Goal: Use online tool/utility: Utilize a website feature to perform a specific function

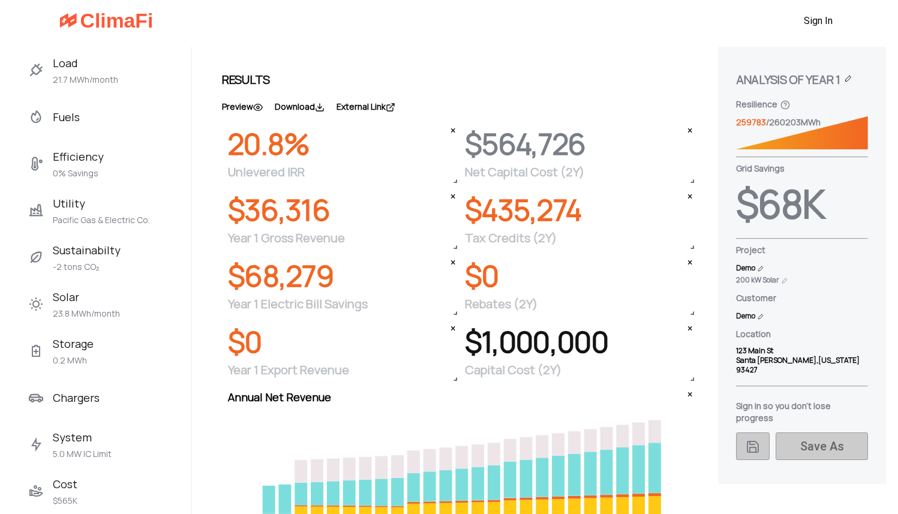
click at [93, 59] on span "Load" at bounding box center [85, 62] width 65 height 19
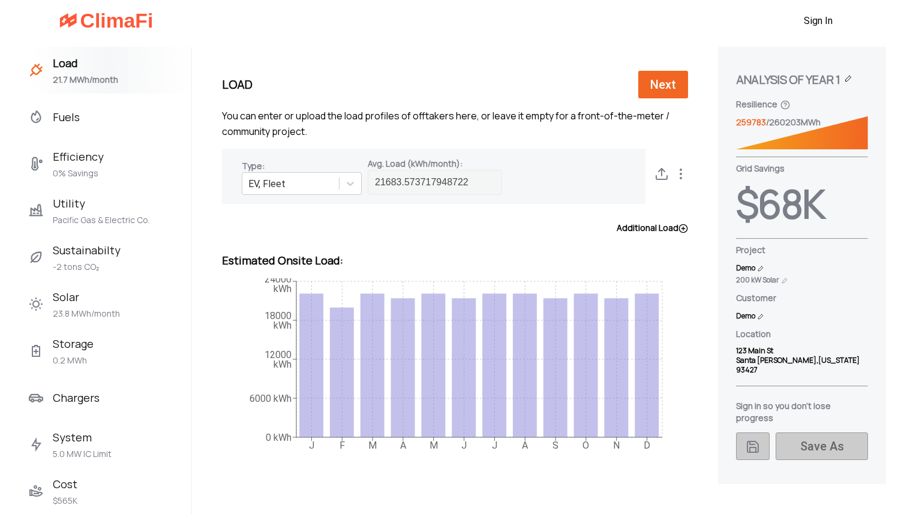
click at [666, 226] on label "Additional Load" at bounding box center [652, 228] width 71 height 12
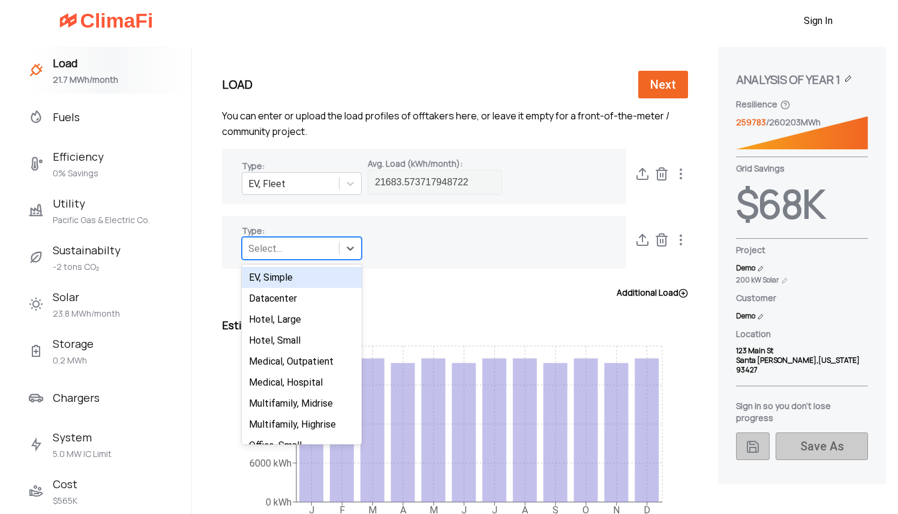
click at [259, 245] on div "Select..." at bounding box center [265, 248] width 34 height 11
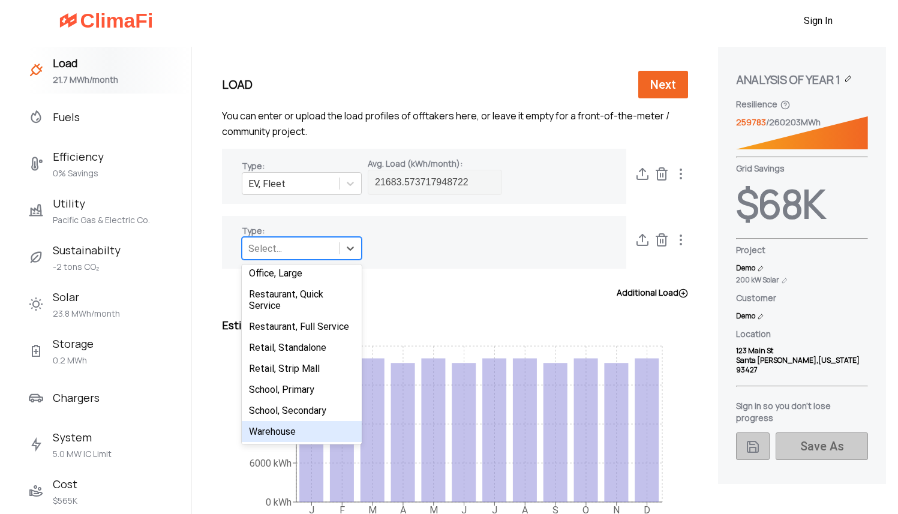
click at [269, 436] on div "Warehouse" at bounding box center [302, 431] width 120 height 21
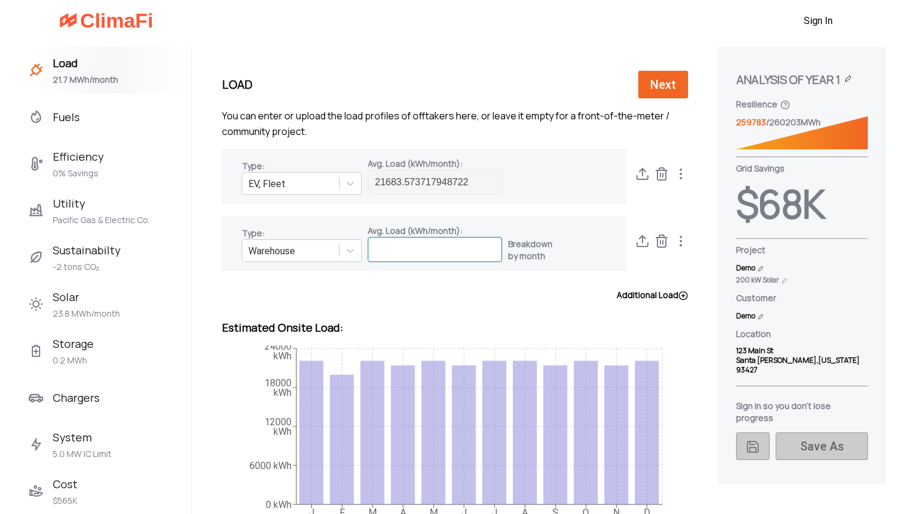
click at [430, 256] on input at bounding box center [435, 249] width 134 height 25
click at [667, 170] on polyline at bounding box center [662, 170] width 11 height 0
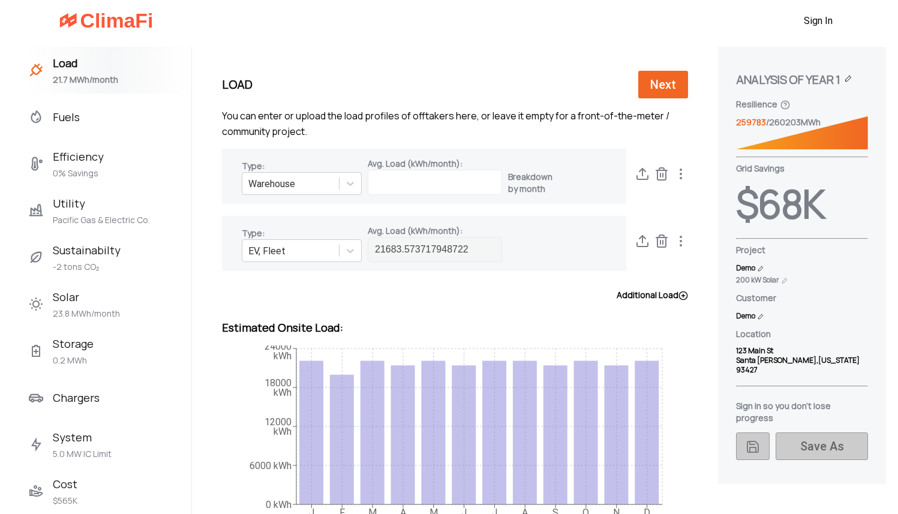
click at [669, 175] on icon at bounding box center [662, 174] width 14 height 14
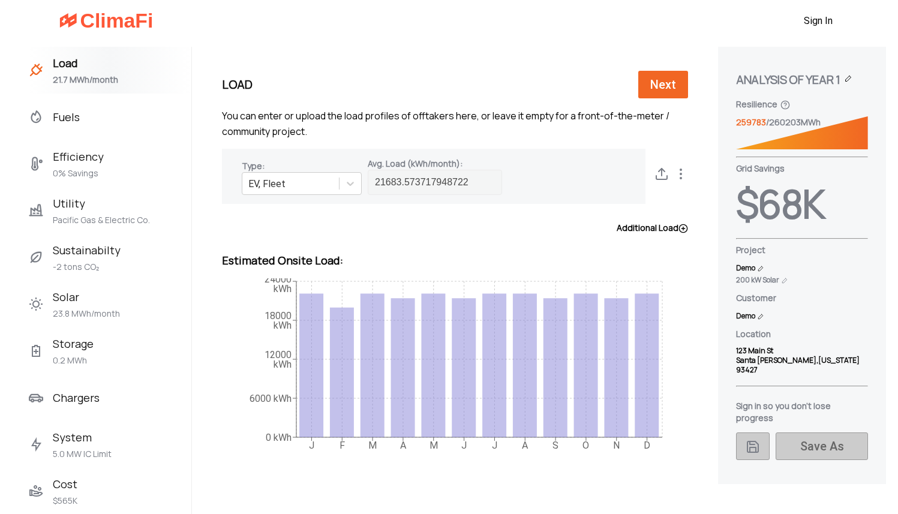
click at [658, 239] on div "Additional Load" at bounding box center [455, 228] width 466 height 24
click at [662, 232] on label "Additional Load" at bounding box center [652, 228] width 71 height 12
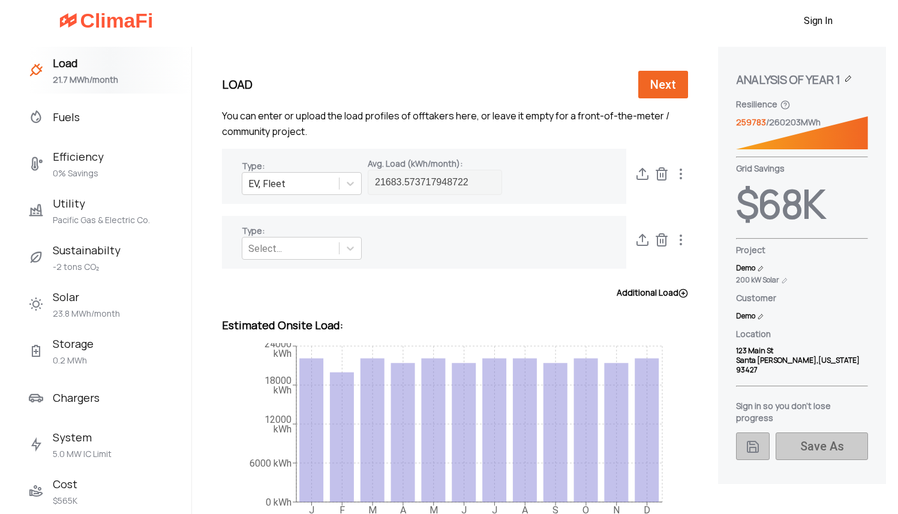
click at [669, 175] on icon at bounding box center [662, 174] width 14 height 14
click at [321, 245] on div "EV, Fleet" at bounding box center [290, 248] width 97 height 19
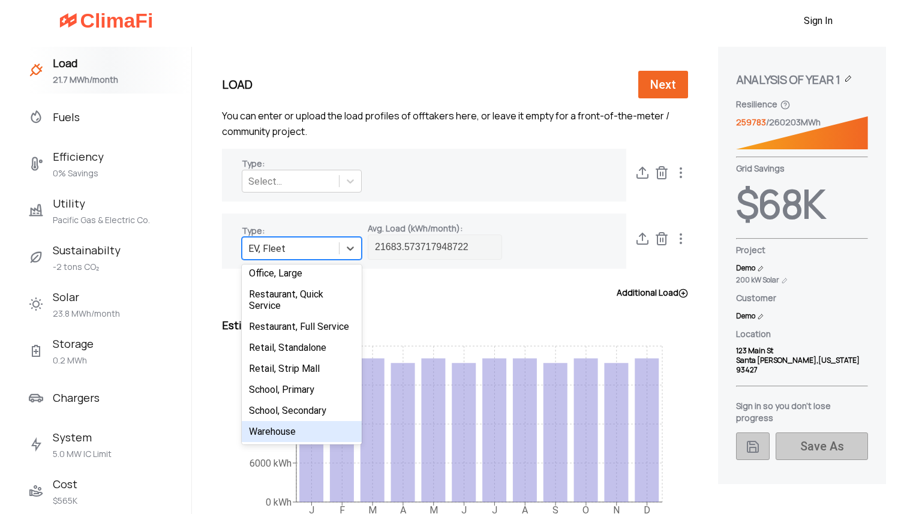
click at [282, 433] on div "Warehouse" at bounding box center [302, 431] width 120 height 21
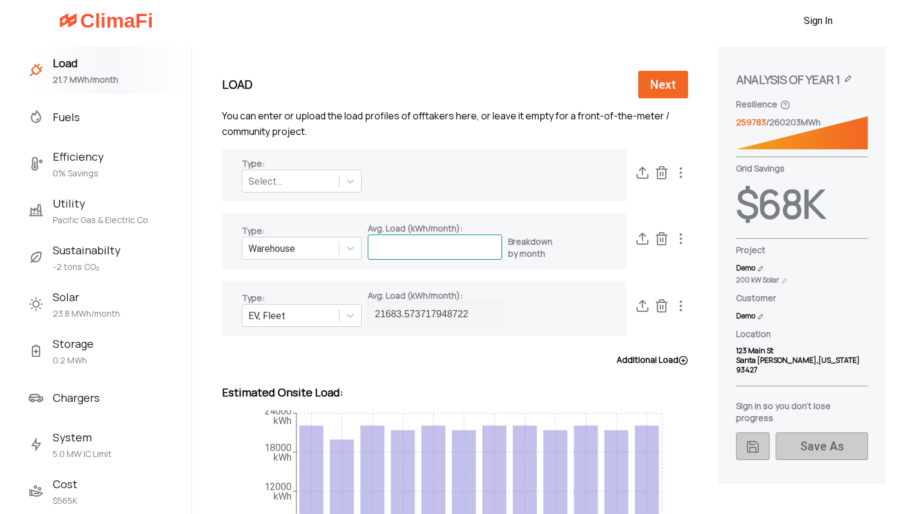
click at [414, 250] on input at bounding box center [435, 247] width 134 height 25
paste input "534817.20575"
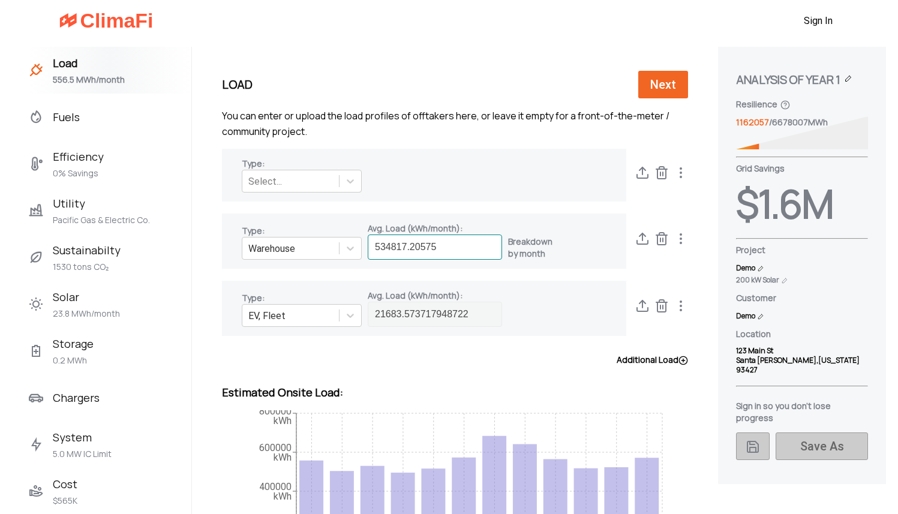
type input "534817.20575"
click at [592, 298] on div "Type : EV, Fleet Avg. Load (kWh/month) : 21683.573717948722" at bounding box center [424, 308] width 405 height 55
click at [666, 309] on icon at bounding box center [662, 306] width 14 height 14
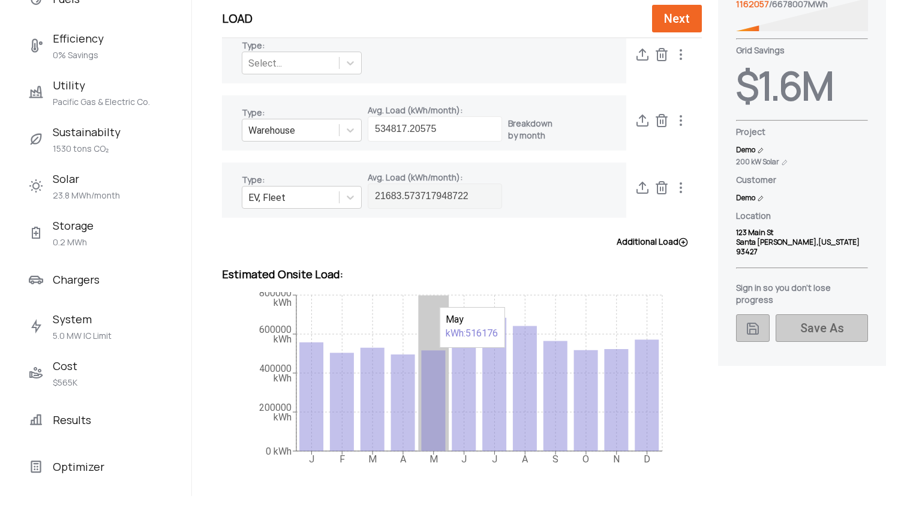
scroll to position [176, 0]
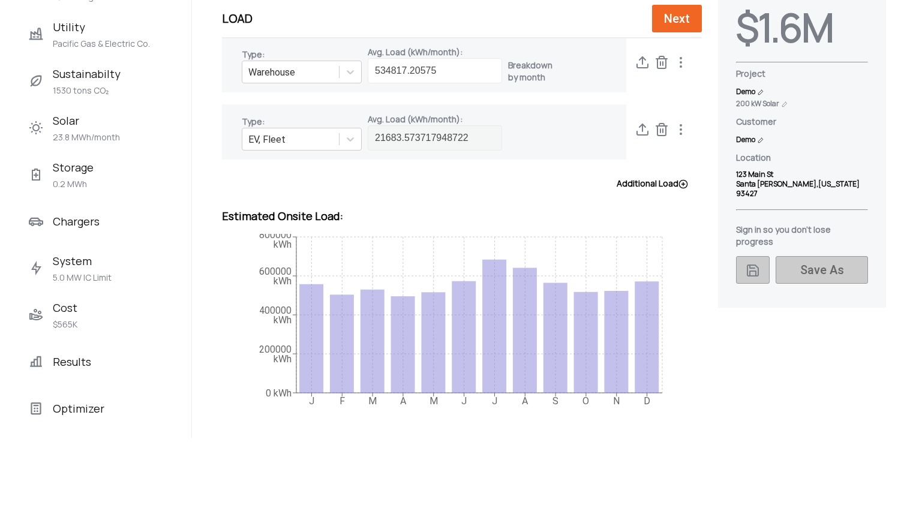
click at [669, 130] on icon at bounding box center [662, 129] width 14 height 14
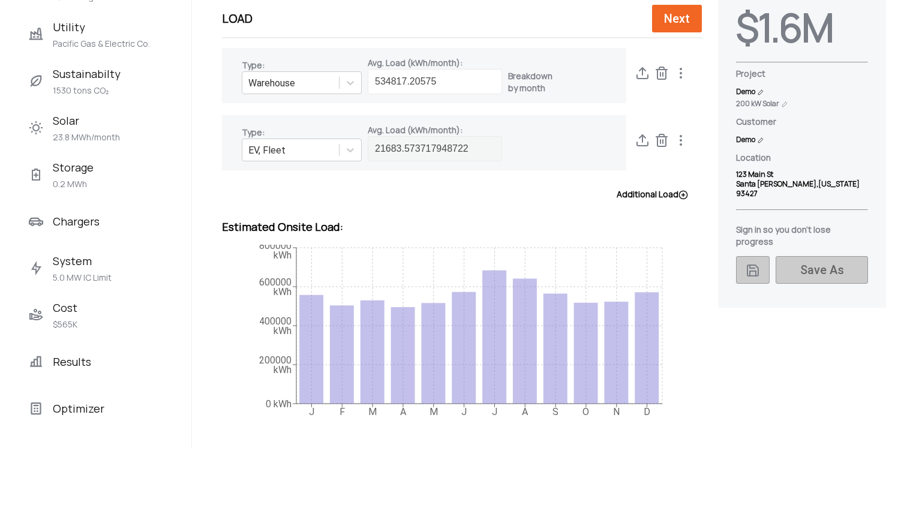
click at [669, 143] on icon at bounding box center [662, 140] width 14 height 14
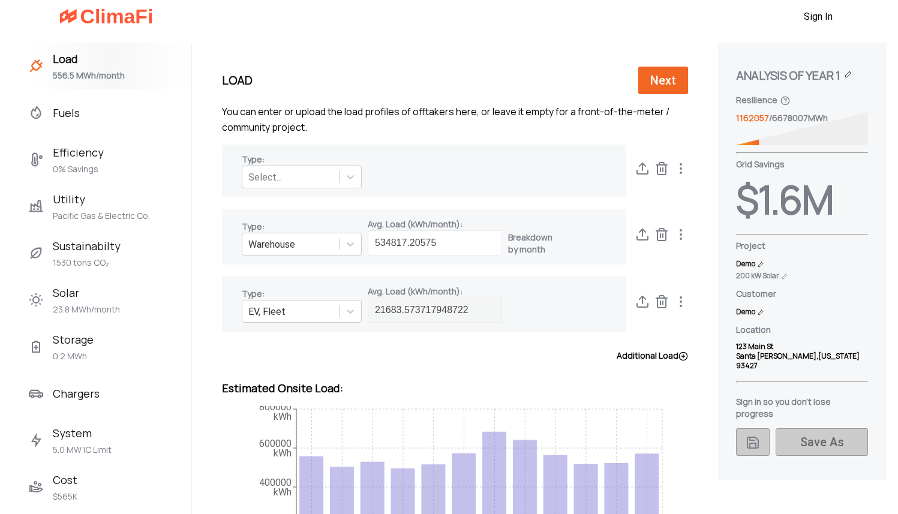
scroll to position [0, 0]
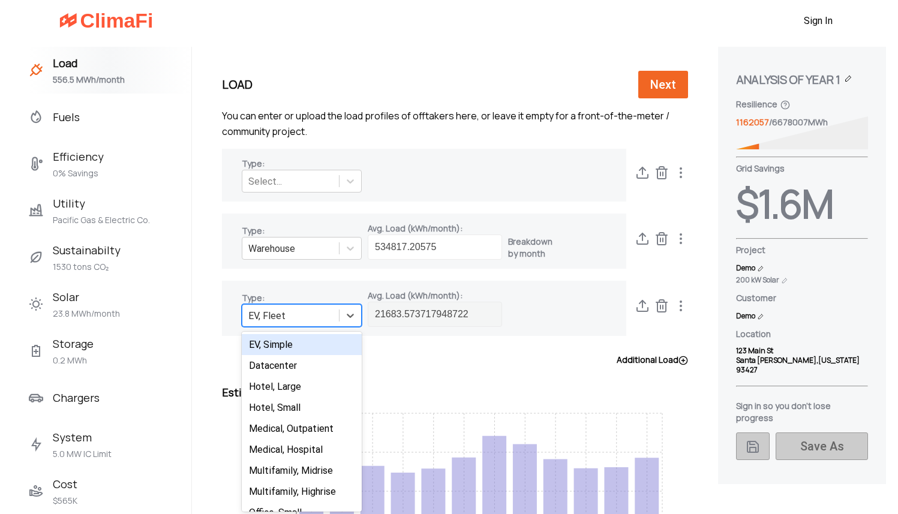
click at [308, 317] on div "EV, Fleet" at bounding box center [290, 316] width 97 height 19
click at [166, 281] on div "Solar 23.8 MWh/month" at bounding box center [110, 304] width 163 height 47
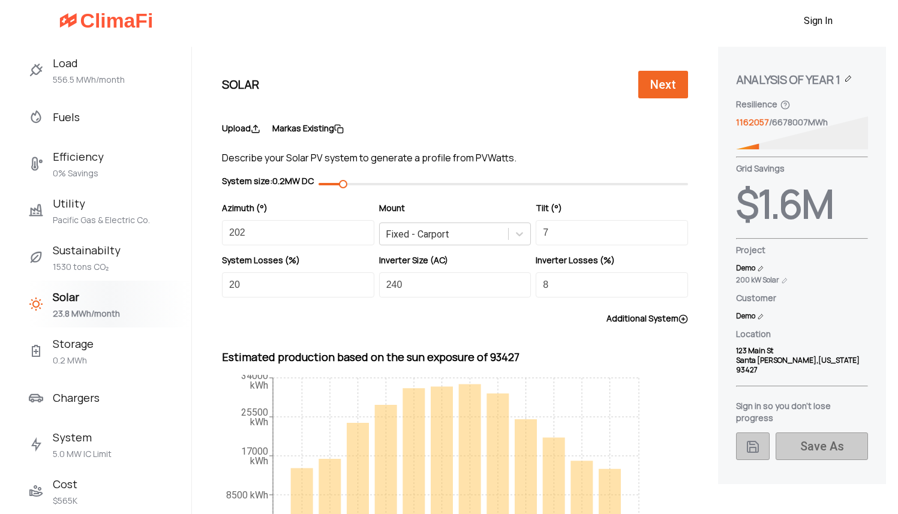
click at [79, 59] on span "Load" at bounding box center [89, 62] width 72 height 19
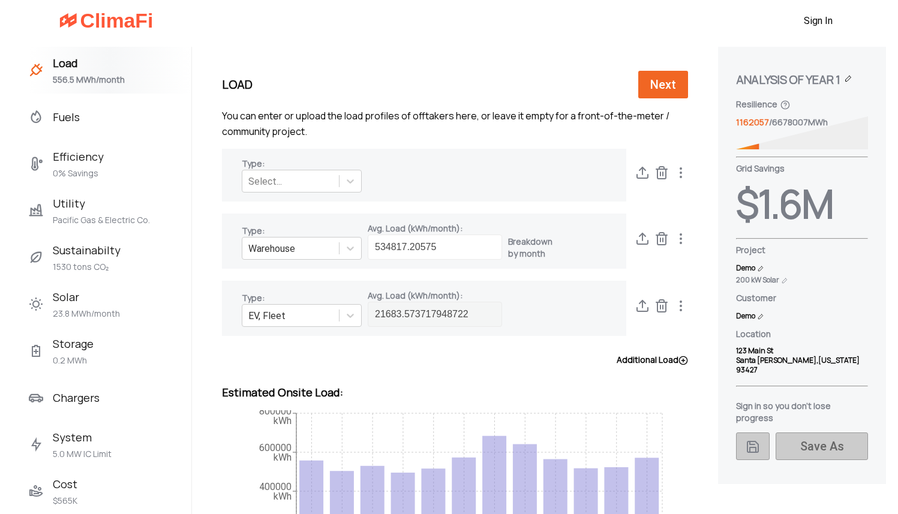
click at [666, 302] on icon at bounding box center [662, 306] width 8 height 12
click at [682, 307] on circle at bounding box center [681, 305] width 1 height 1
click at [669, 308] on icon at bounding box center [662, 306] width 14 height 14
click at [663, 307] on line at bounding box center [663, 307] width 0 height 4
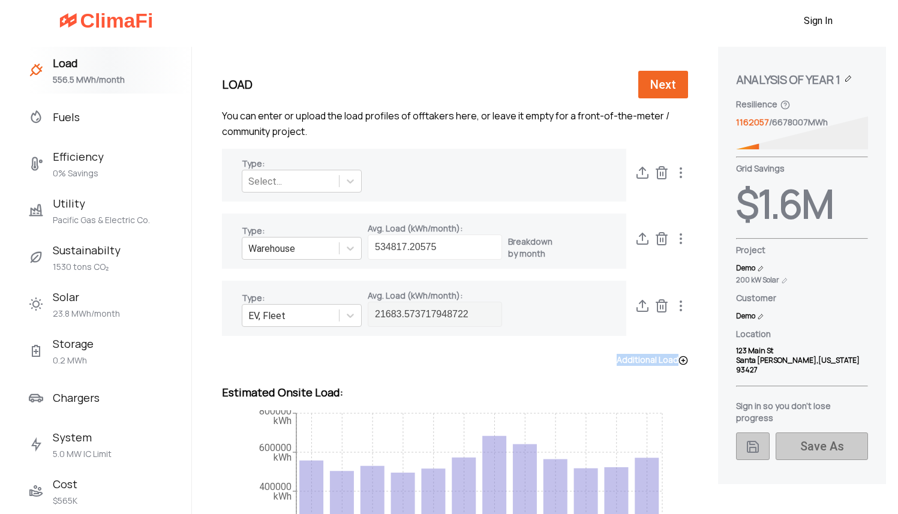
click at [663, 307] on line at bounding box center [663, 307] width 0 height 4
click at [298, 313] on div "EV, Fleet" at bounding box center [290, 316] width 97 height 19
click at [531, 307] on div "Type : EV, Fleet Avg. Load (kWh/month) : 21683.573717948722" at bounding box center [424, 308] width 405 height 55
click at [86, 19] on img at bounding box center [106, 20] width 94 height 19
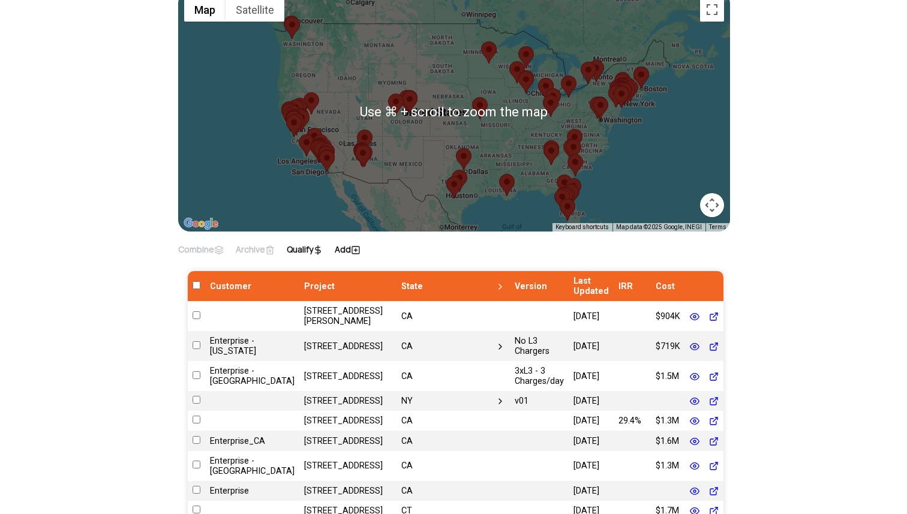
scroll to position [137, 0]
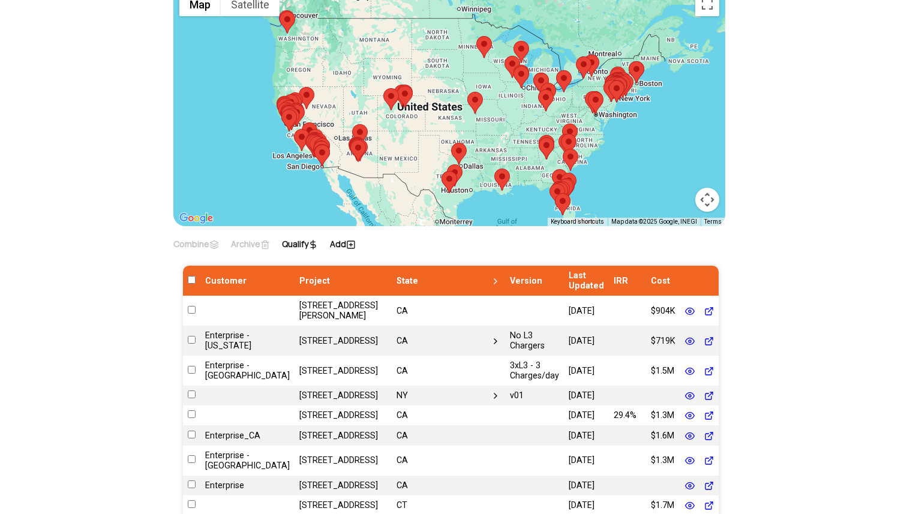
click at [353, 243] on icon at bounding box center [351, 245] width 10 height 10
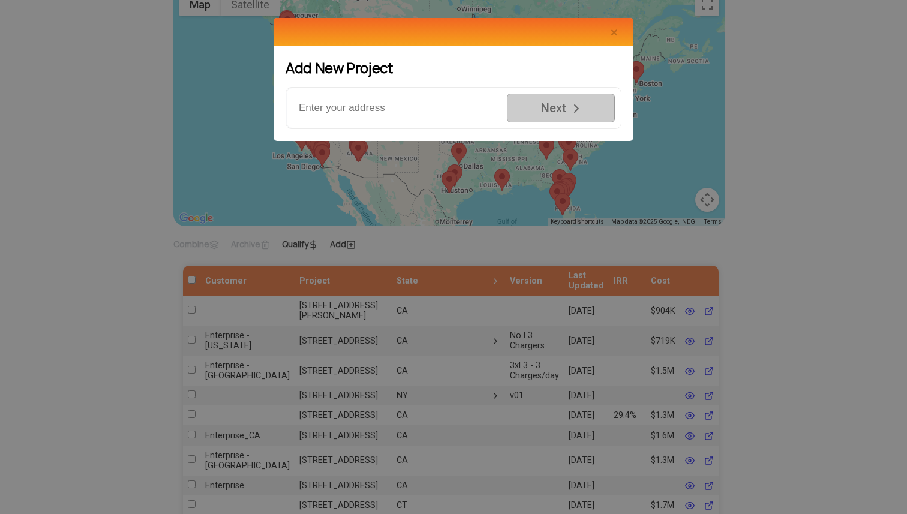
click at [376, 106] on input "text" at bounding box center [393, 108] width 215 height 41
paste input "534817.20575"
type input "534817.20575"
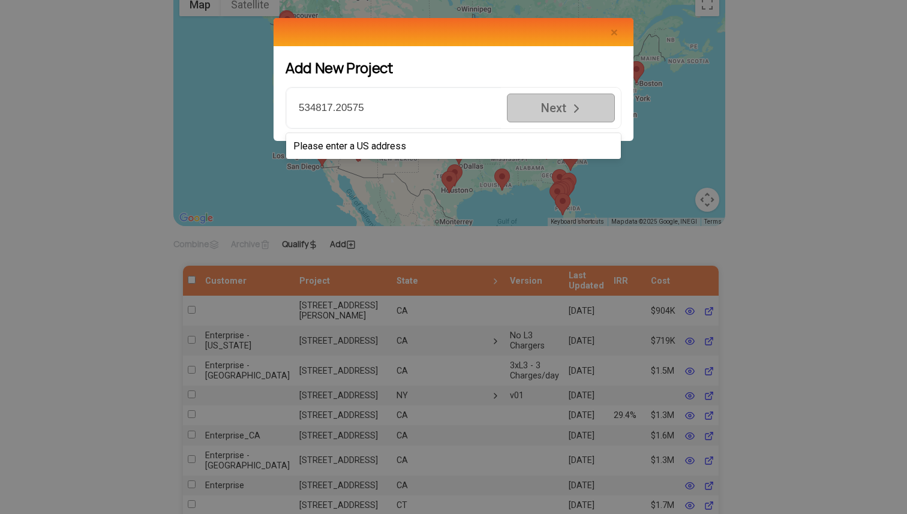
drag, startPoint x: 377, startPoint y: 108, endPoint x: 157, endPoint y: 86, distance: 221.4
click at [155, 86] on div "Add New Project 534817.20575 Next Please enter a US address" at bounding box center [453, 257] width 907 height 514
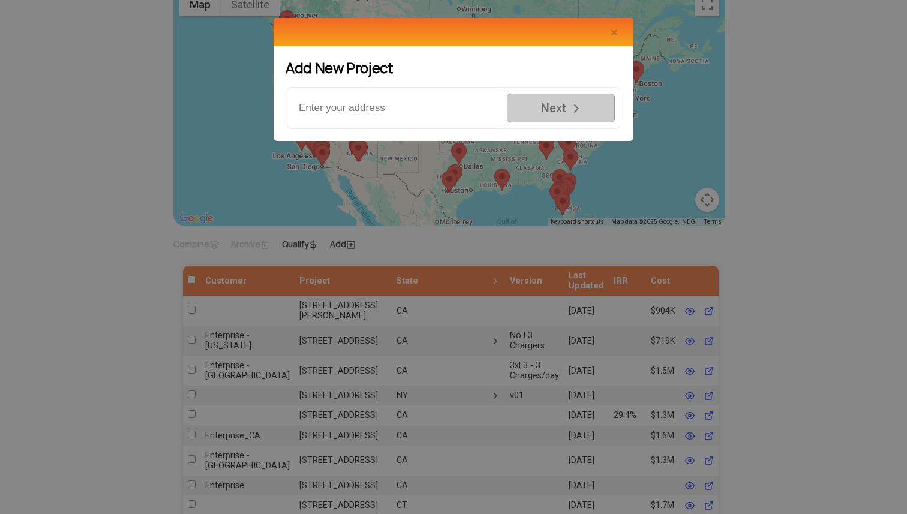
paste input "7301 District Blvd, Bakersfield, CA 93313"
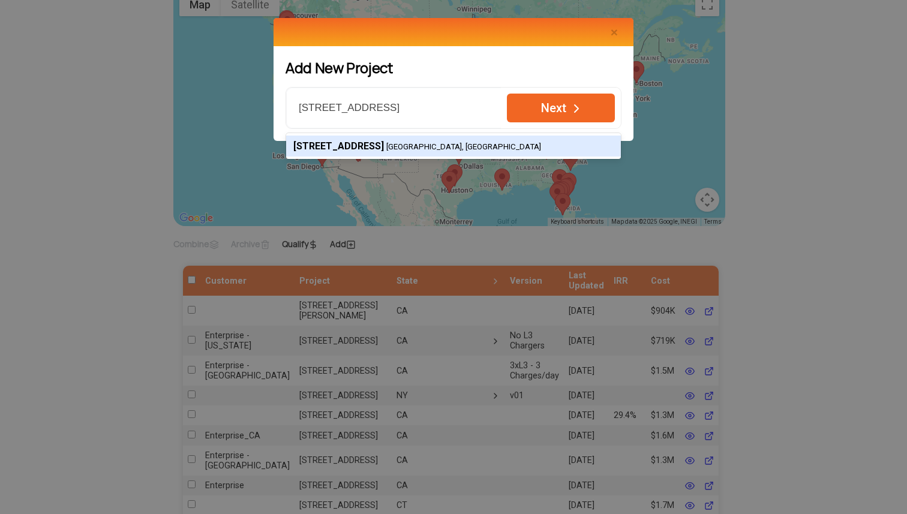
click at [460, 146] on small "Bakersfield, CA 93313, USA" at bounding box center [464, 146] width 155 height 9
type input "7301 District Blvd, Bakersfield, CA 93313, USA"
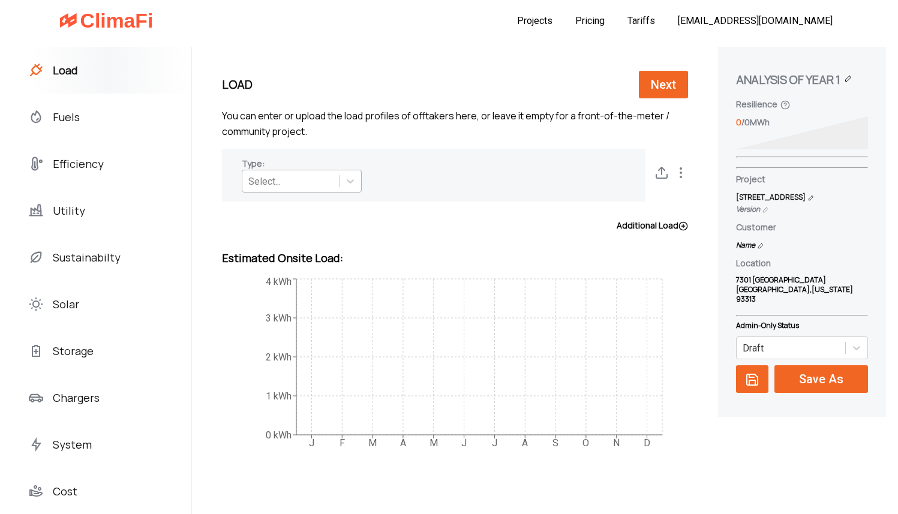
click at [283, 182] on div "Select..." at bounding box center [290, 181] width 97 height 19
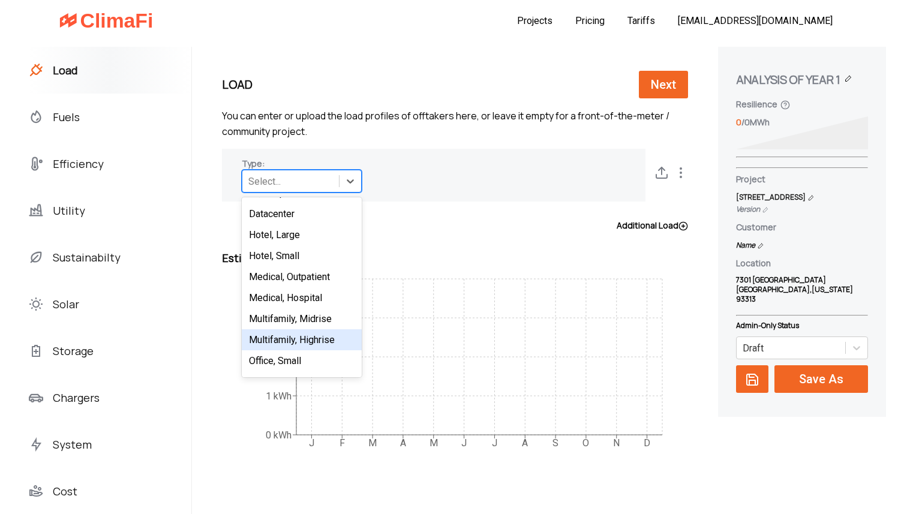
scroll to position [247, 0]
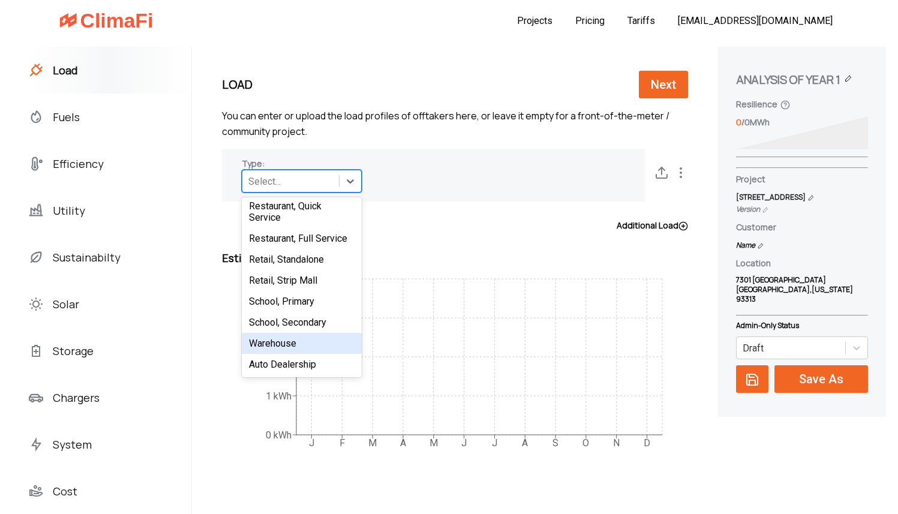
click at [277, 342] on div "Warehouse" at bounding box center [302, 343] width 120 height 21
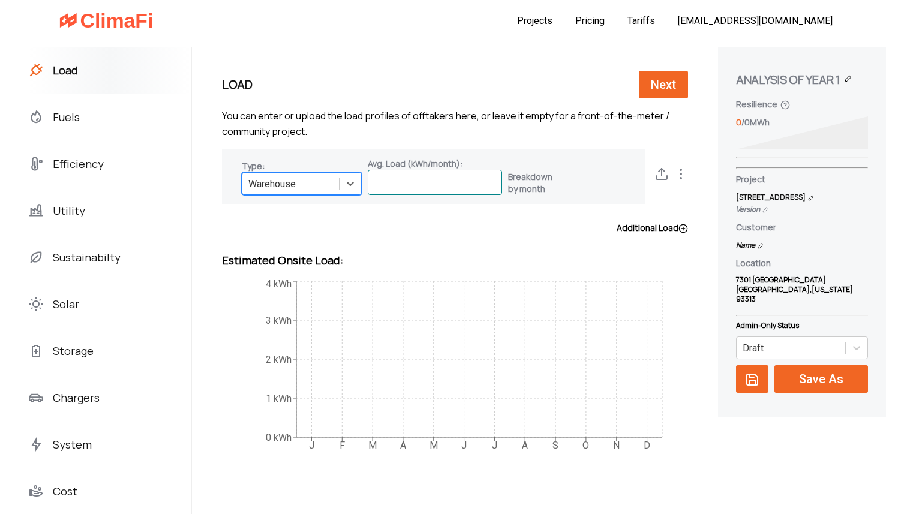
click at [429, 172] on input at bounding box center [435, 182] width 134 height 25
paste input "[STREET_ADDRESS]"
type input "[STREET_ADDRESS]"
paste input "534817.20575"
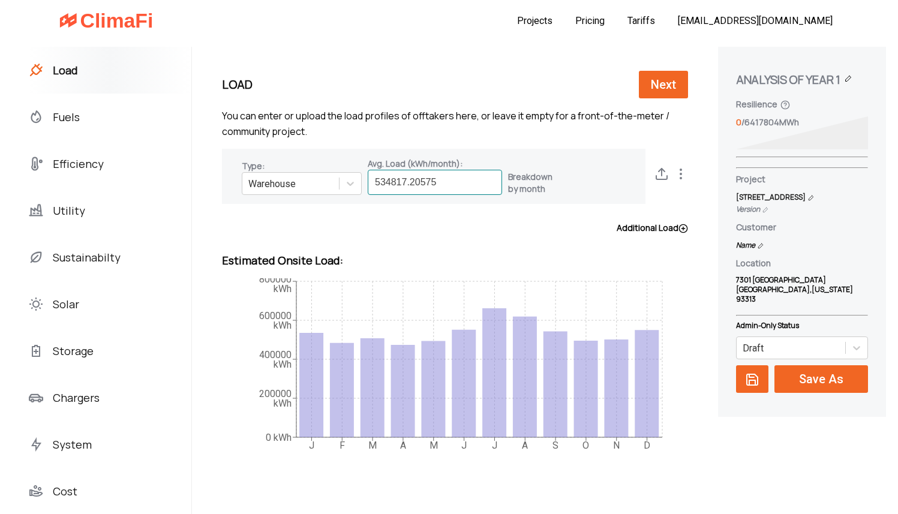
type input "534817.20575"
click at [70, 208] on span "Utility" at bounding box center [69, 210] width 32 height 19
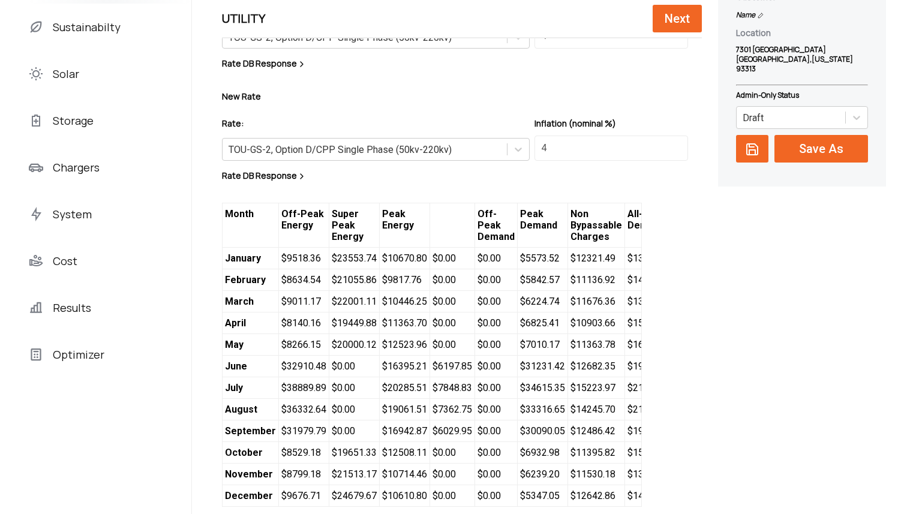
scroll to position [308, 0]
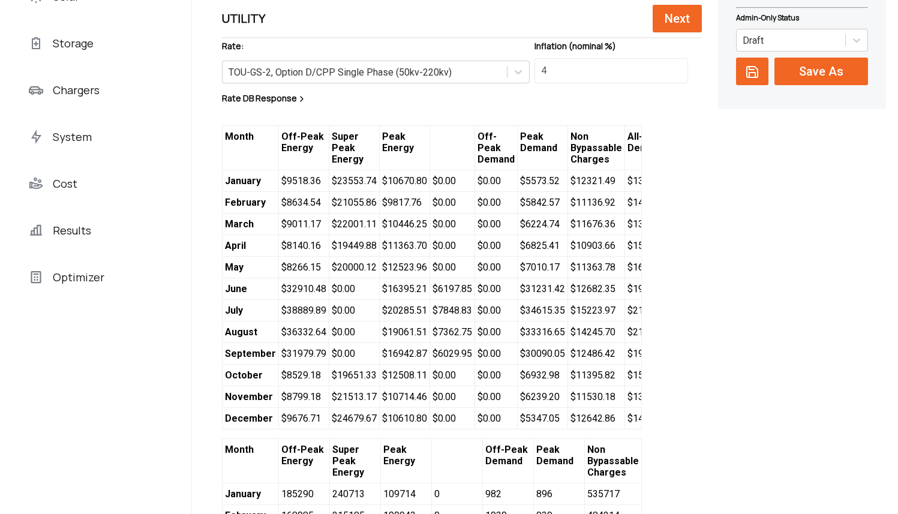
click at [443, 291] on span "$ 6197.85" at bounding box center [452, 289] width 45 height 22
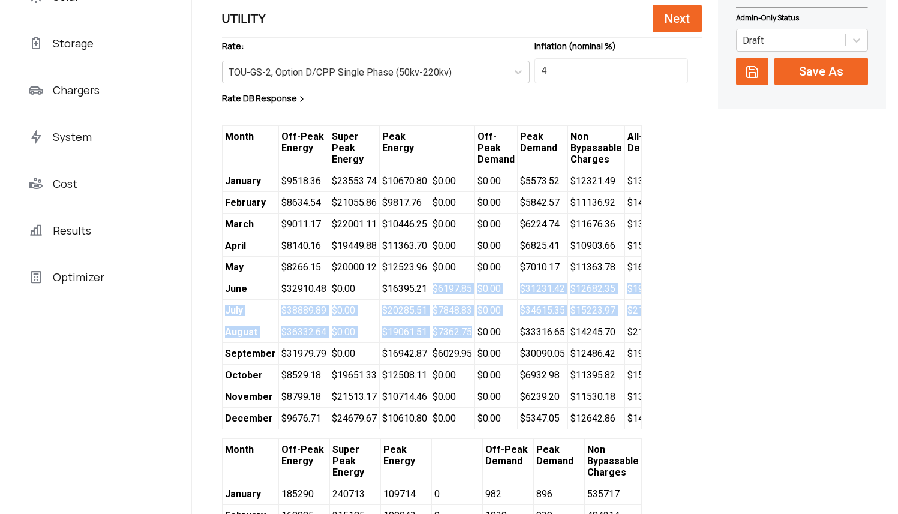
drag, startPoint x: 423, startPoint y: 287, endPoint x: 451, endPoint y: 342, distance: 61.7
click at [451, 342] on div "Month Off-Peak Energy Super Peak Energy Peak Energy Off-Peak Demand Peak Demand…" at bounding box center [432, 277] width 420 height 304
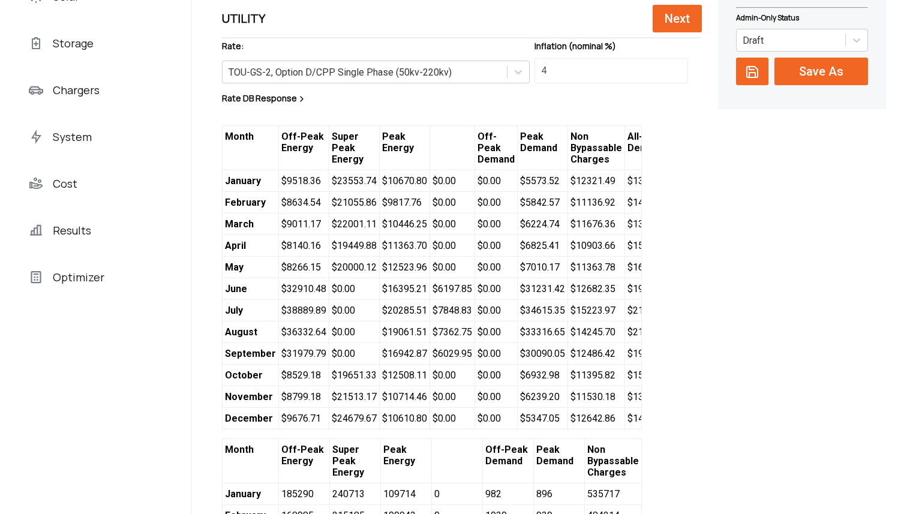
click at [460, 355] on span "$ 6029.95" at bounding box center [452, 354] width 45 height 22
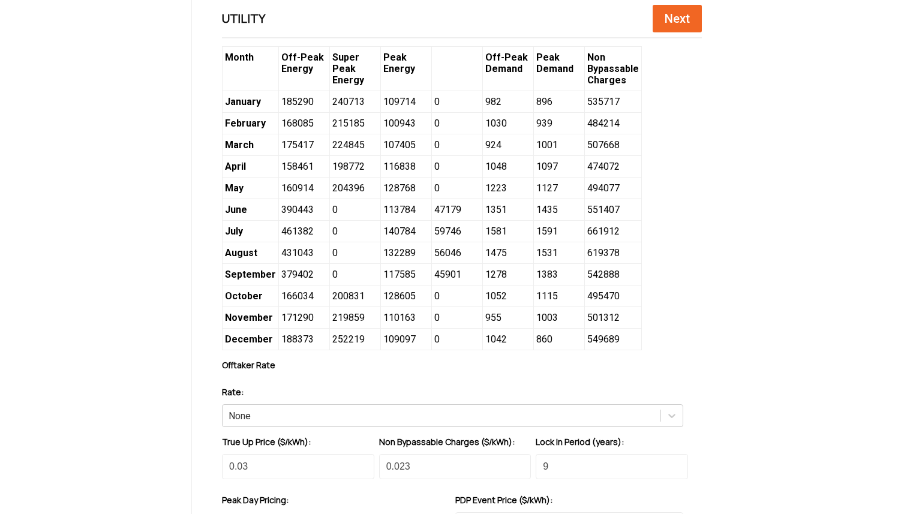
scroll to position [698, 0]
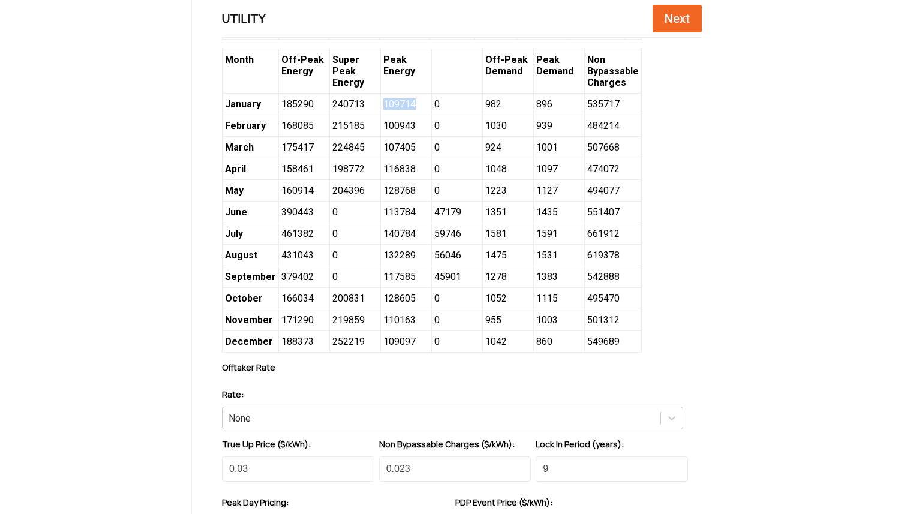
drag, startPoint x: 408, startPoint y: 110, endPoint x: 370, endPoint y: 115, distance: 37.4
click at [381, 115] on span "109714" at bounding box center [406, 105] width 51 height 22
copy span "109714"
click at [408, 134] on span "100943" at bounding box center [406, 126] width 51 height 22
click at [407, 134] on span "100943" at bounding box center [406, 126] width 51 height 22
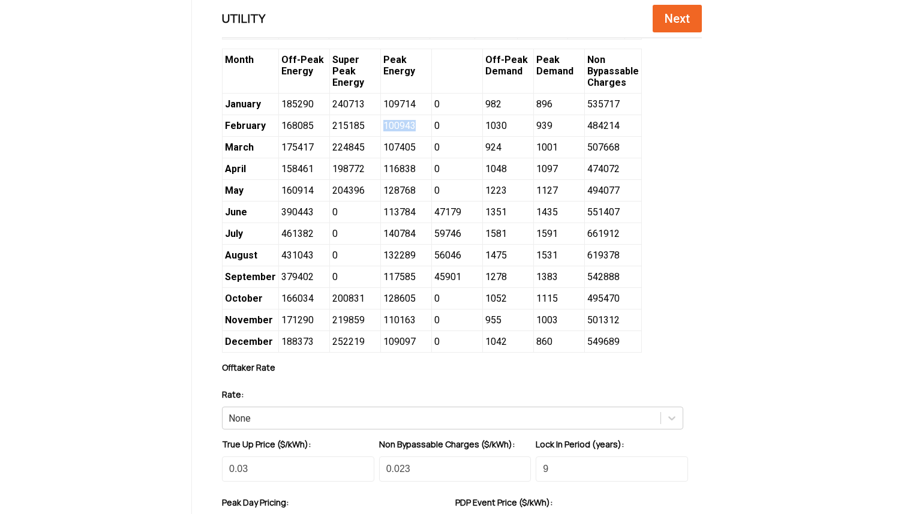
drag, startPoint x: 371, startPoint y: 134, endPoint x: 402, endPoint y: 139, distance: 31.6
click at [402, 137] on span "100943" at bounding box center [406, 126] width 51 height 22
copy span "100943"
drag, startPoint x: 373, startPoint y: 154, endPoint x: 404, endPoint y: 156, distance: 30.7
click at [404, 156] on span "107405" at bounding box center [406, 148] width 51 height 22
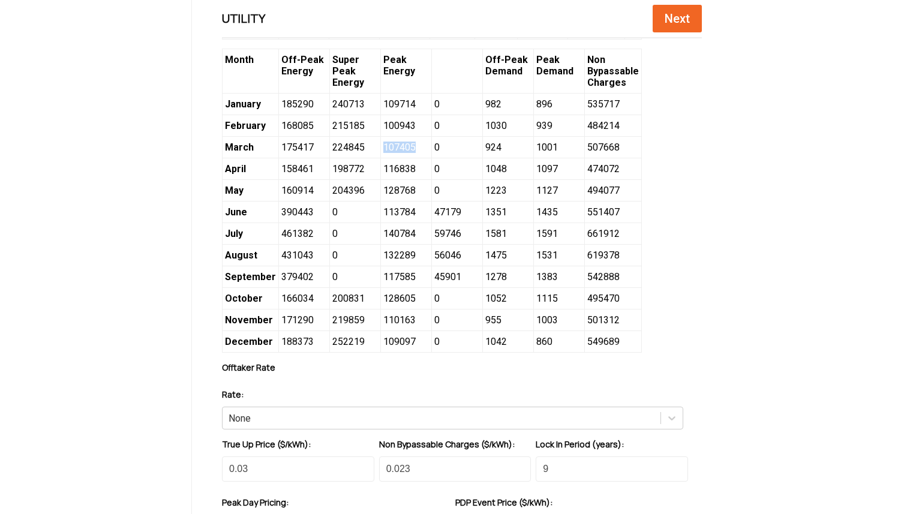
copy span "107405"
drag, startPoint x: 373, startPoint y: 178, endPoint x: 404, endPoint y: 179, distance: 31.2
click at [404, 179] on span "116838" at bounding box center [406, 169] width 51 height 22
copy span "116838"
drag, startPoint x: 372, startPoint y: 197, endPoint x: 403, endPoint y: 200, distance: 32.0
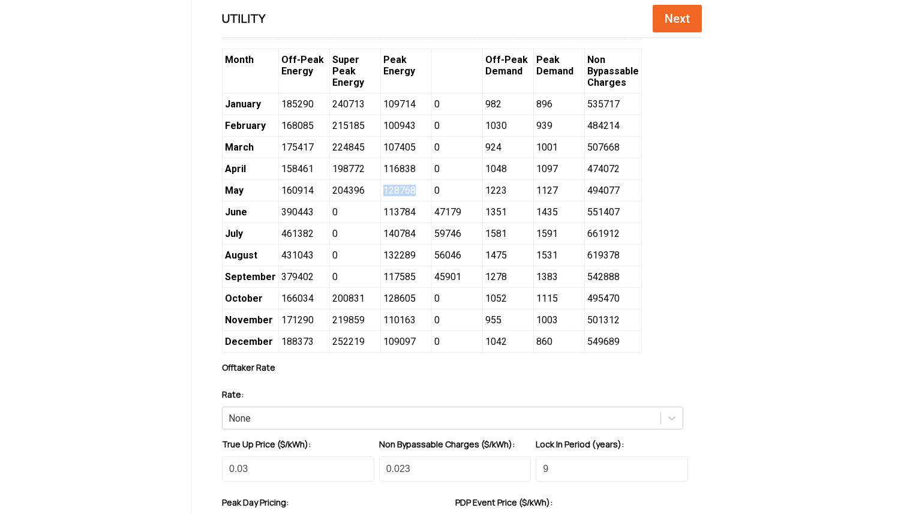
click at [403, 200] on span "128768" at bounding box center [406, 191] width 51 height 22
copy span "128768"
drag, startPoint x: 372, startPoint y: 221, endPoint x: 403, endPoint y: 224, distance: 31.4
click at [403, 223] on span "113784" at bounding box center [406, 213] width 51 height 22
copy span "113784"
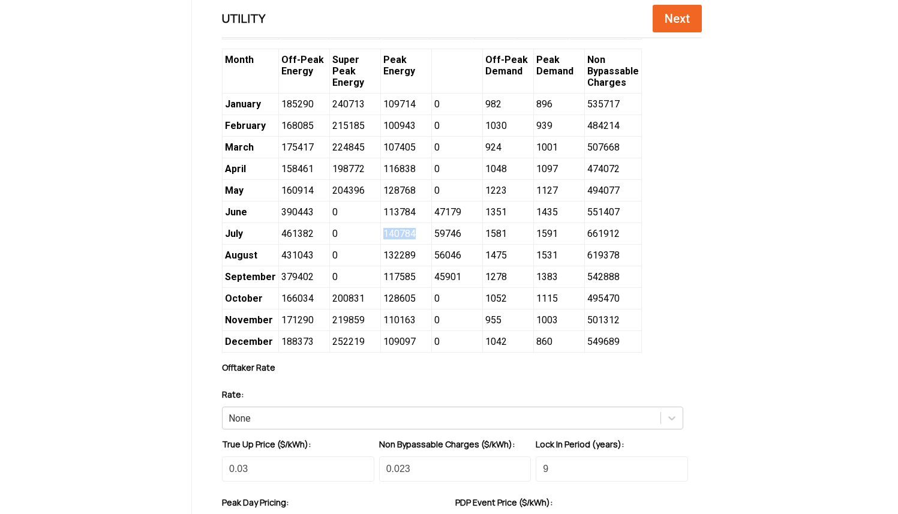
drag, startPoint x: 373, startPoint y: 240, endPoint x: 403, endPoint y: 239, distance: 30.0
click at [403, 239] on span "140784" at bounding box center [406, 234] width 51 height 22
copy span "140784"
drag, startPoint x: 373, startPoint y: 261, endPoint x: 403, endPoint y: 260, distance: 30.6
click at [403, 260] on span "132289" at bounding box center [406, 256] width 51 height 22
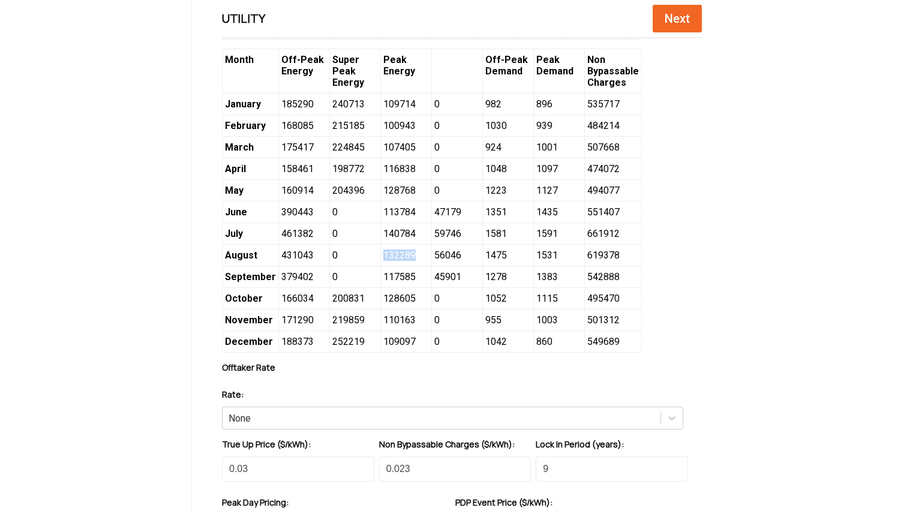
copy span "132289"
drag, startPoint x: 373, startPoint y: 282, endPoint x: 406, endPoint y: 283, distance: 32.4
click at [406, 283] on span "117585" at bounding box center [406, 277] width 51 height 22
copy span "117585"
drag, startPoint x: 373, startPoint y: 305, endPoint x: 410, endPoint y: 308, distance: 36.8
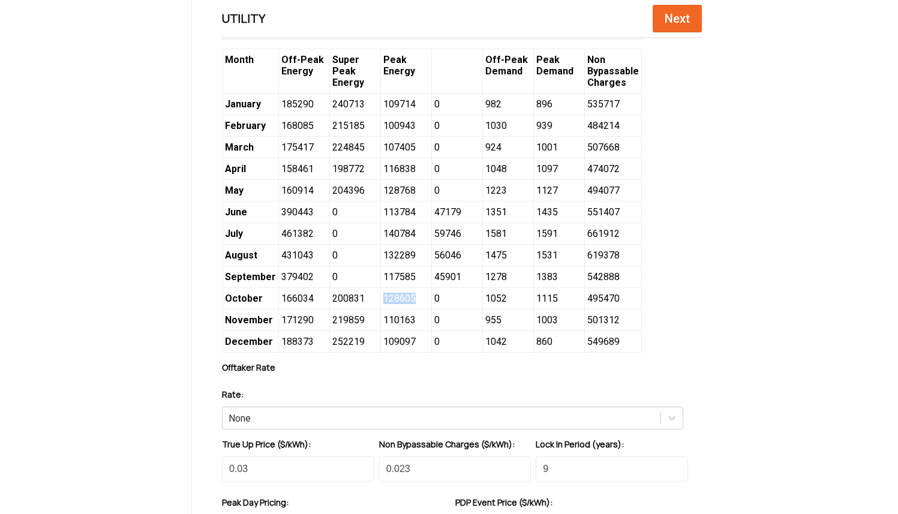
click at [410, 308] on span "128605" at bounding box center [406, 299] width 51 height 22
copy span "128605"
drag, startPoint x: 372, startPoint y: 328, endPoint x: 402, endPoint y: 326, distance: 30.0
click at [402, 326] on span "110163" at bounding box center [406, 321] width 51 height 22
drag, startPoint x: 374, startPoint y: 347, endPoint x: 416, endPoint y: 347, distance: 42.0
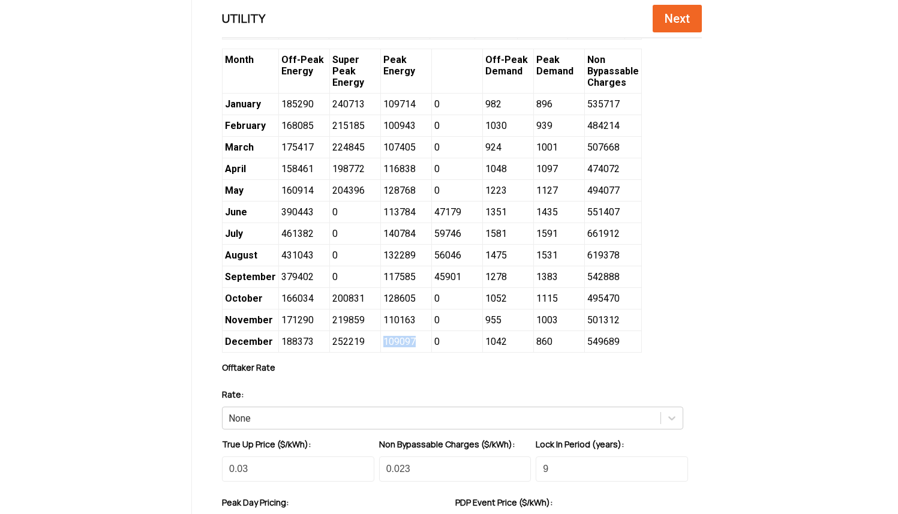
click at [416, 347] on span "109097" at bounding box center [406, 342] width 51 height 22
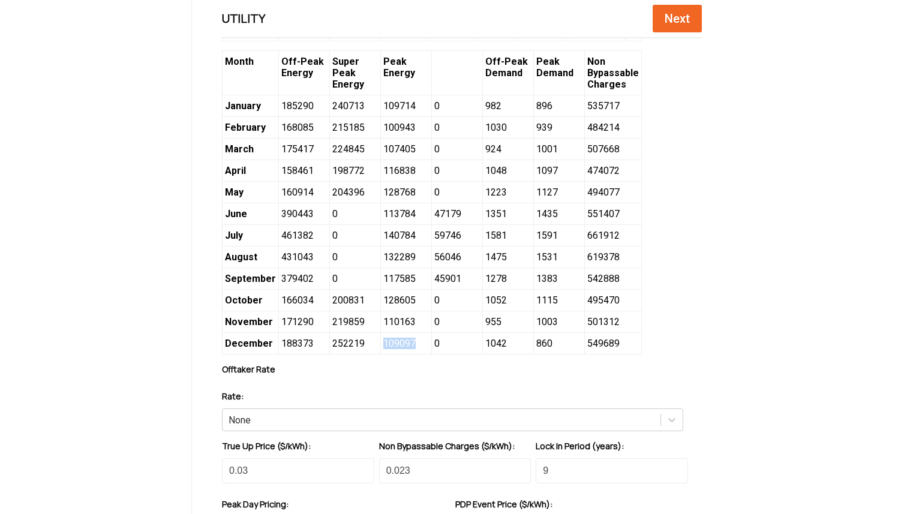
scroll to position [696, 0]
drag, startPoint x: 272, startPoint y: 113, endPoint x: 307, endPoint y: 112, distance: 35.5
click at [307, 112] on span "185290" at bounding box center [303, 107] width 51 height 22
click at [278, 137] on span "168085" at bounding box center [303, 129] width 51 height 22
drag, startPoint x: 270, startPoint y: 136, endPoint x: 305, endPoint y: 136, distance: 34.8
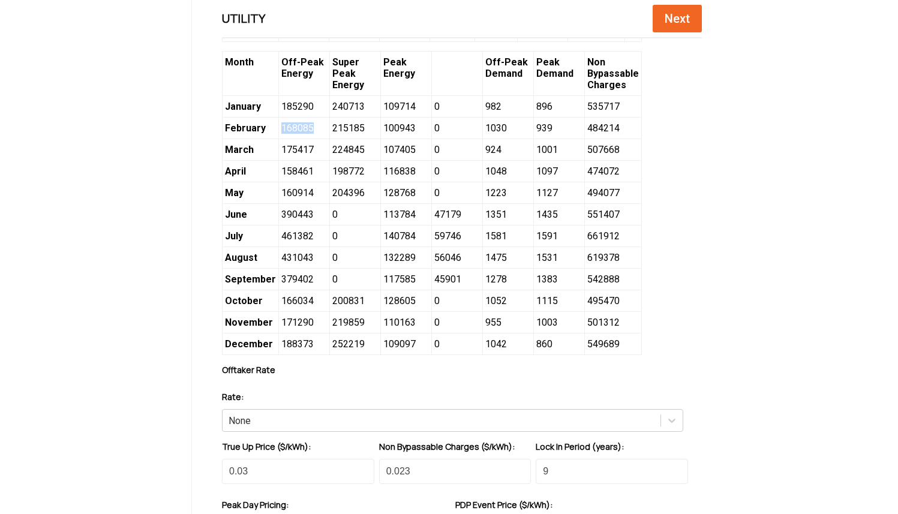
click at [305, 136] on span "168085" at bounding box center [303, 129] width 51 height 22
drag, startPoint x: 271, startPoint y: 157, endPoint x: 309, endPoint y: 157, distance: 37.8
click at [309, 157] on span "175417" at bounding box center [303, 150] width 51 height 22
drag, startPoint x: 268, startPoint y: 179, endPoint x: 303, endPoint y: 178, distance: 34.8
click at [303, 178] on span "158461" at bounding box center [303, 172] width 51 height 22
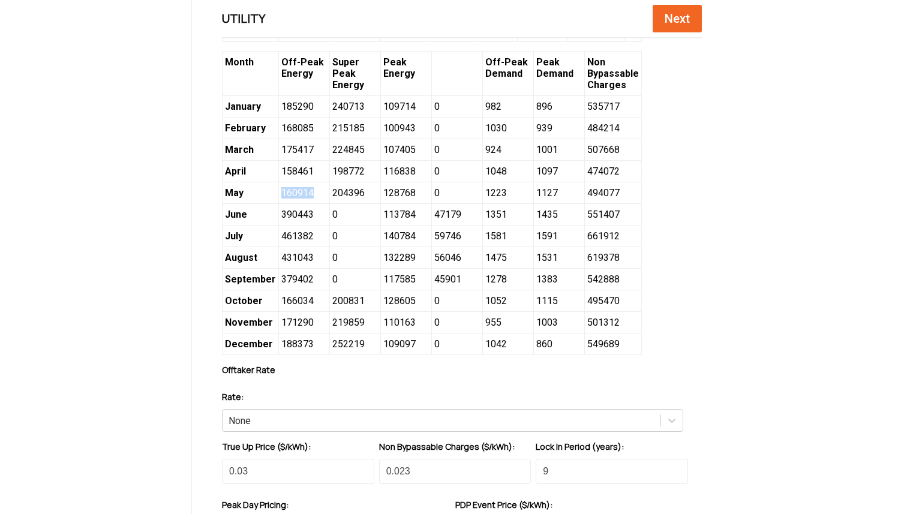
drag, startPoint x: 270, startPoint y: 199, endPoint x: 305, endPoint y: 200, distance: 34.9
click at [305, 200] on span "160914" at bounding box center [303, 193] width 51 height 22
drag, startPoint x: 272, startPoint y: 220, endPoint x: 313, endPoint y: 220, distance: 40.8
click at [313, 220] on span "390443" at bounding box center [303, 215] width 51 height 22
drag, startPoint x: 272, startPoint y: 245, endPoint x: 310, endPoint y: 244, distance: 38.4
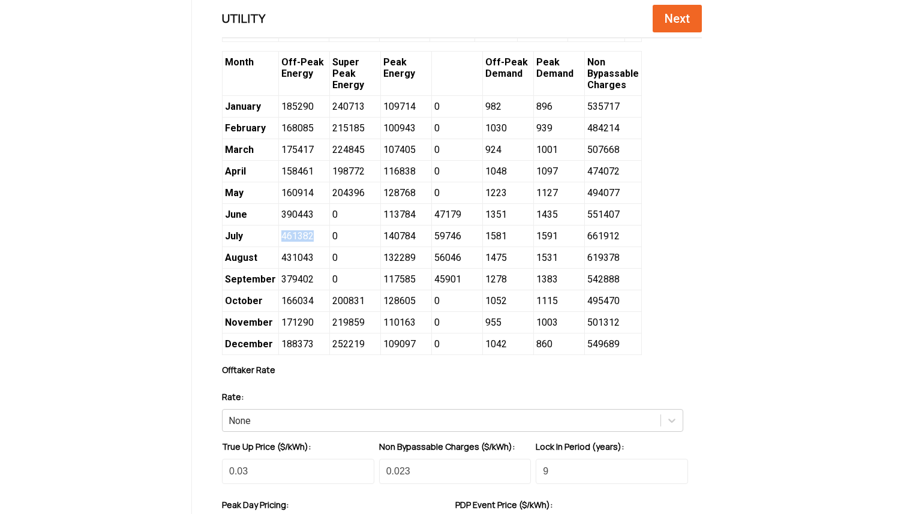
click at [310, 244] on span "461382" at bounding box center [303, 237] width 51 height 22
drag, startPoint x: 271, startPoint y: 265, endPoint x: 302, endPoint y: 265, distance: 31.8
click at [302, 265] on span "431043" at bounding box center [303, 258] width 51 height 22
drag, startPoint x: 272, startPoint y: 287, endPoint x: 305, endPoint y: 287, distance: 33.0
click at [305, 287] on span "379402" at bounding box center [303, 280] width 51 height 22
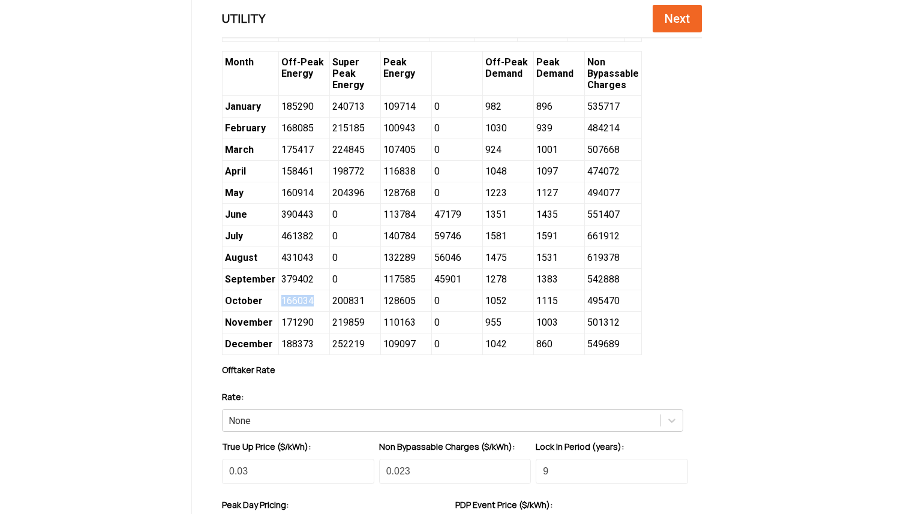
drag, startPoint x: 271, startPoint y: 308, endPoint x: 303, endPoint y: 308, distance: 31.8
click at [303, 308] on span "166034" at bounding box center [303, 301] width 51 height 22
drag, startPoint x: 272, startPoint y: 330, endPoint x: 302, endPoint y: 328, distance: 30.1
click at [302, 328] on span "171290" at bounding box center [303, 323] width 51 height 22
drag, startPoint x: 270, startPoint y: 350, endPoint x: 302, endPoint y: 353, distance: 32.0
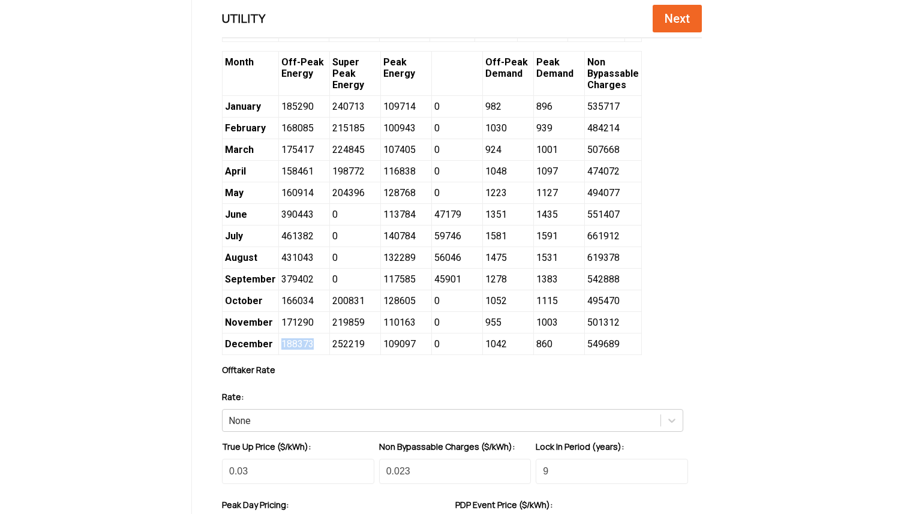
click at [302, 353] on span "188373" at bounding box center [303, 345] width 51 height 22
drag, startPoint x: 359, startPoint y: 113, endPoint x: 321, endPoint y: 113, distance: 37.8
click at [329, 113] on span "240713" at bounding box center [354, 107] width 51 height 22
drag, startPoint x: 362, startPoint y: 135, endPoint x: 321, endPoint y: 135, distance: 40.8
click at [329, 135] on span "215185" at bounding box center [354, 129] width 51 height 22
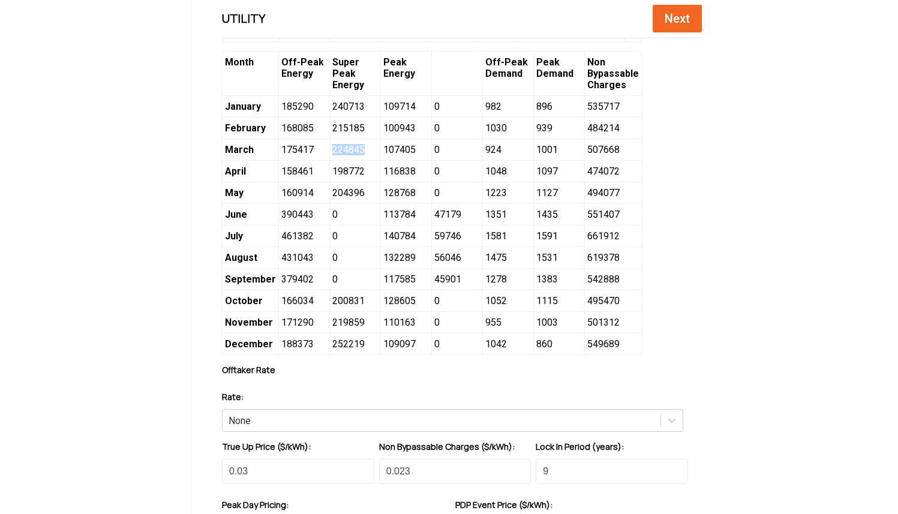
drag, startPoint x: 360, startPoint y: 155, endPoint x: 320, endPoint y: 155, distance: 39.6
click at [329, 155] on span "224845" at bounding box center [354, 150] width 51 height 22
drag, startPoint x: 356, startPoint y: 179, endPoint x: 316, endPoint y: 178, distance: 39.6
click at [316, 178] on div "Month Off-Peak Energy Super Peak Energy Peak Energy Off-Peak Demand Peak Demand…" at bounding box center [432, 203] width 420 height 304
drag, startPoint x: 356, startPoint y: 202, endPoint x: 319, endPoint y: 200, distance: 36.7
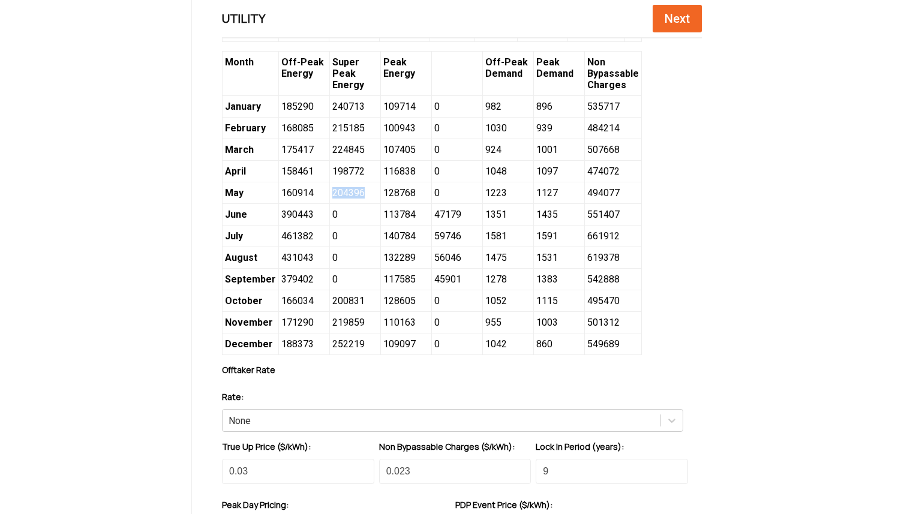
click at [329, 200] on span "204396" at bounding box center [354, 193] width 51 height 22
drag, startPoint x: 361, startPoint y: 308, endPoint x: 320, endPoint y: 309, distance: 41.4
click at [329, 309] on span "200831" at bounding box center [354, 301] width 51 height 22
drag, startPoint x: 354, startPoint y: 333, endPoint x: 322, endPoint y: 331, distance: 32.5
click at [329, 331] on span "219859" at bounding box center [354, 323] width 51 height 22
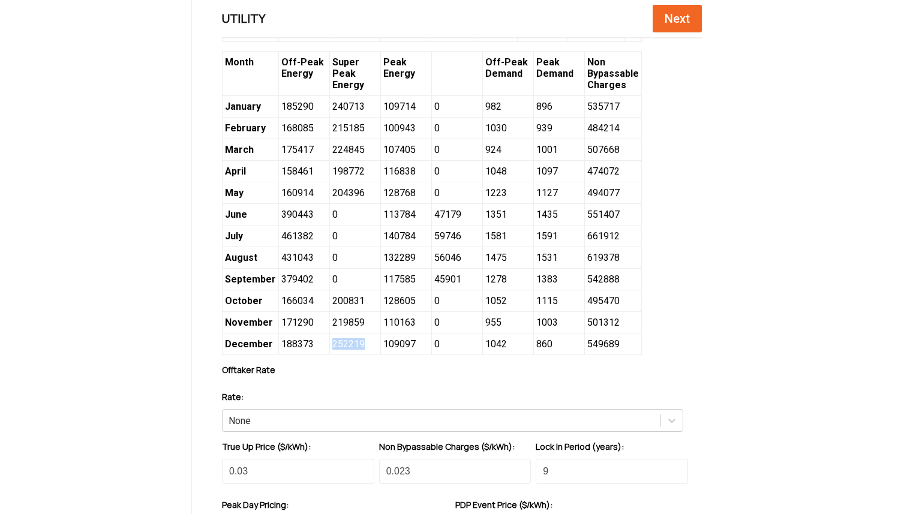
drag, startPoint x: 355, startPoint y: 350, endPoint x: 323, endPoint y: 349, distance: 31.8
click at [329, 349] on span "252219" at bounding box center [354, 345] width 51 height 22
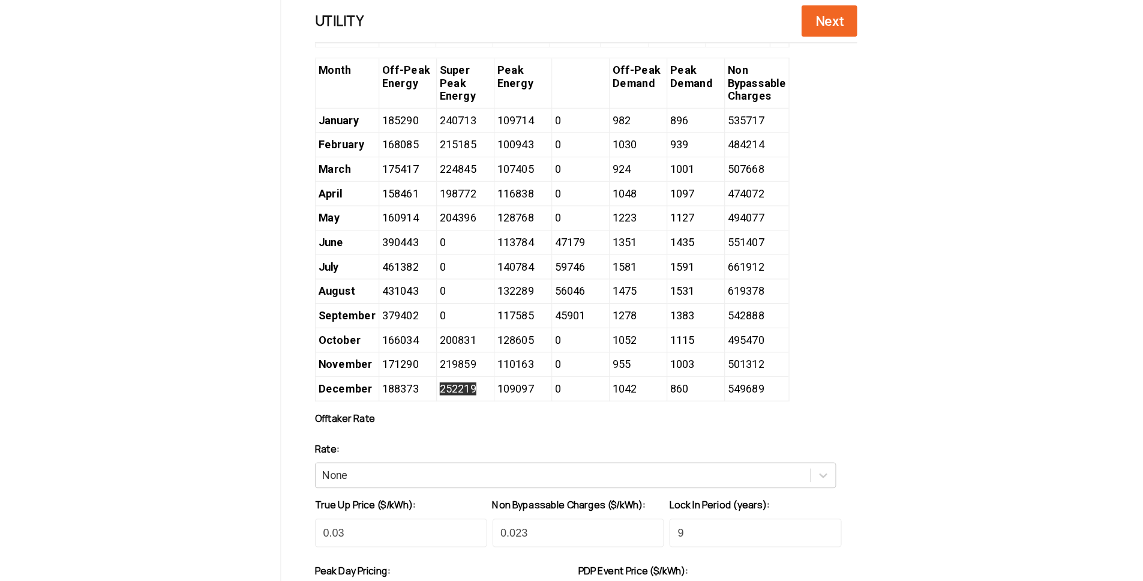
scroll to position [0, 0]
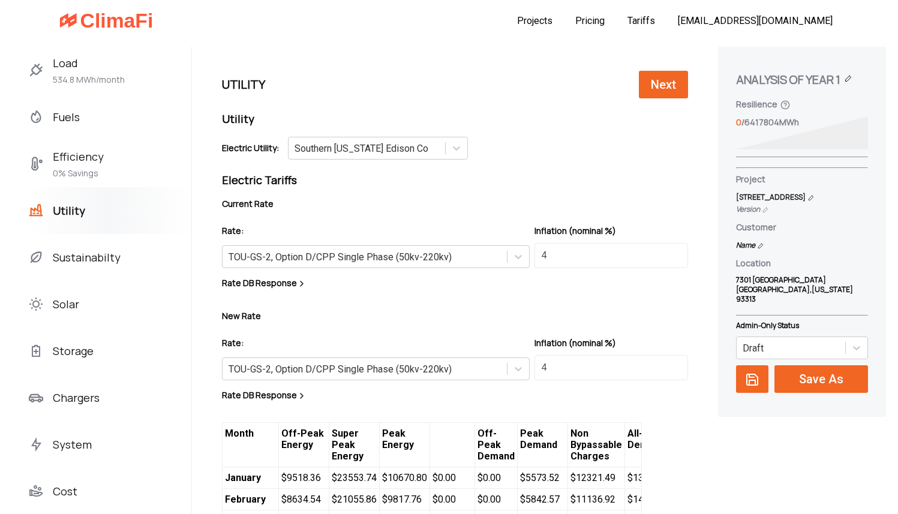
click at [59, 310] on span "Solar" at bounding box center [66, 304] width 26 height 19
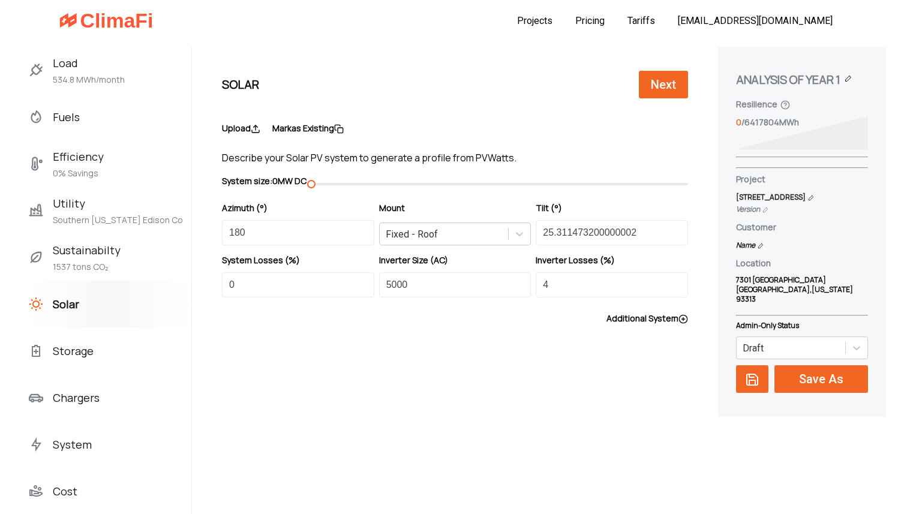
click at [232, 133] on label "Upload" at bounding box center [241, 128] width 38 height 12
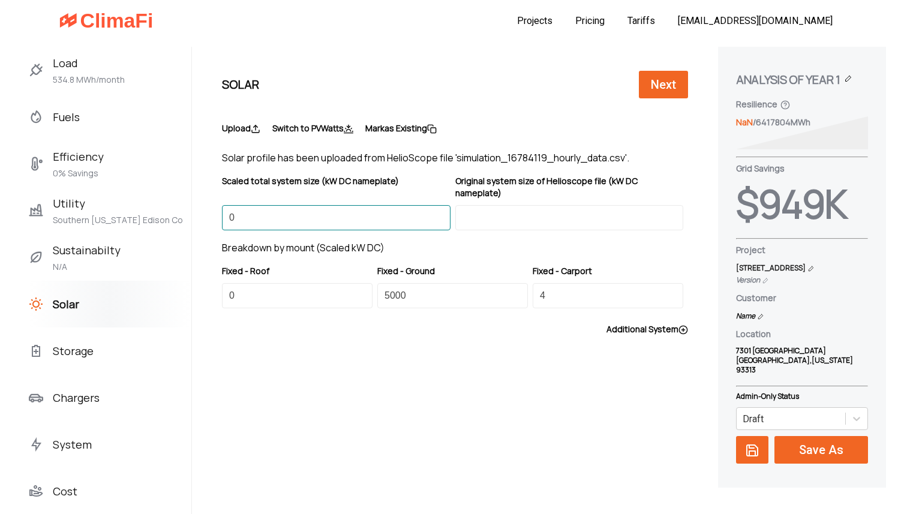
drag, startPoint x: 285, startPoint y: 202, endPoint x: 212, endPoint y: 193, distance: 73.3
click at [212, 193] on div "Solar Next Upload Switch to PVWatts Mark as Existing Solar profile has been upl…" at bounding box center [455, 206] width 526 height 319
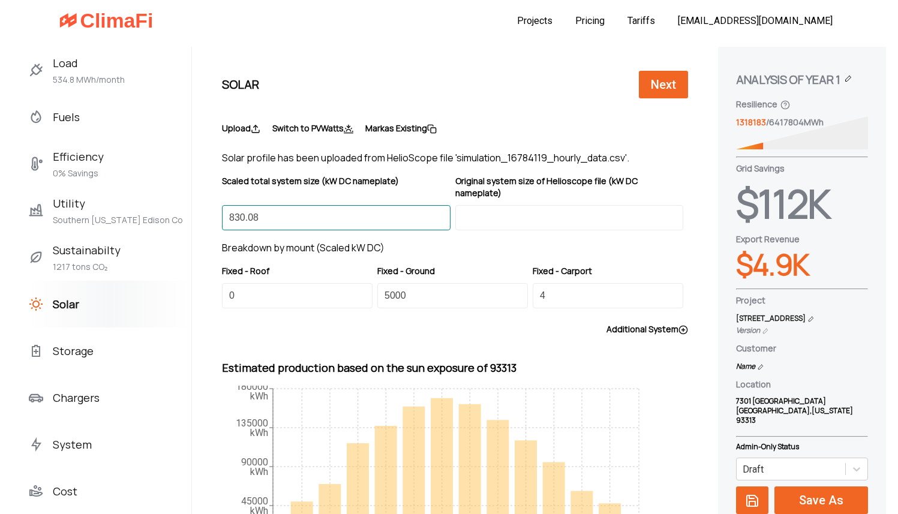
type input "830.08"
drag, startPoint x: 258, startPoint y: 202, endPoint x: 150, endPoint y: 185, distance: 109.2
click at [151, 185] on div "Load 534.8 MWh/month Fuels Efficiency 0% Savings Utility Southern California Ed…" at bounding box center [359, 328] width 718 height 562
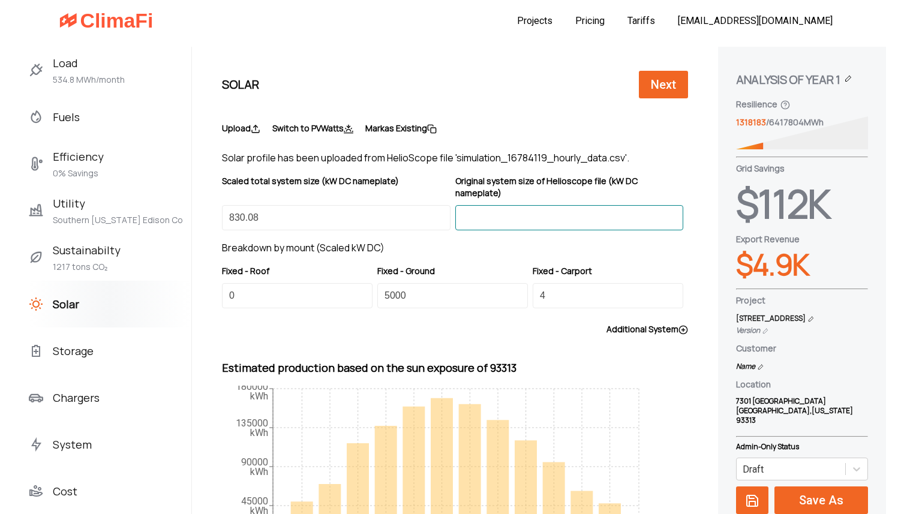
click at [597, 205] on input at bounding box center [570, 217] width 229 height 25
paste input "830.08"
type input "830.08"
click at [320, 336] on div "Upload Switch to PVWatts Mark as Existing Solar profile has been uploaded from …" at bounding box center [455, 344] width 466 height 444
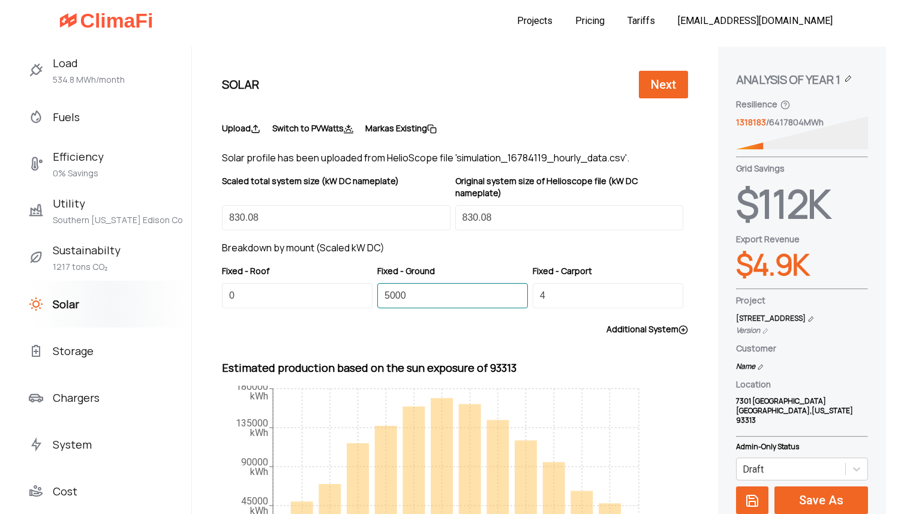
drag, startPoint x: 420, startPoint y: 284, endPoint x: 354, endPoint y: 277, distance: 65.8
click at [354, 277] on div "Fixed - Roof 0 Fixed - Ground 5000 Fixed - Carport 4" at bounding box center [455, 286] width 466 height 43
type input "0"
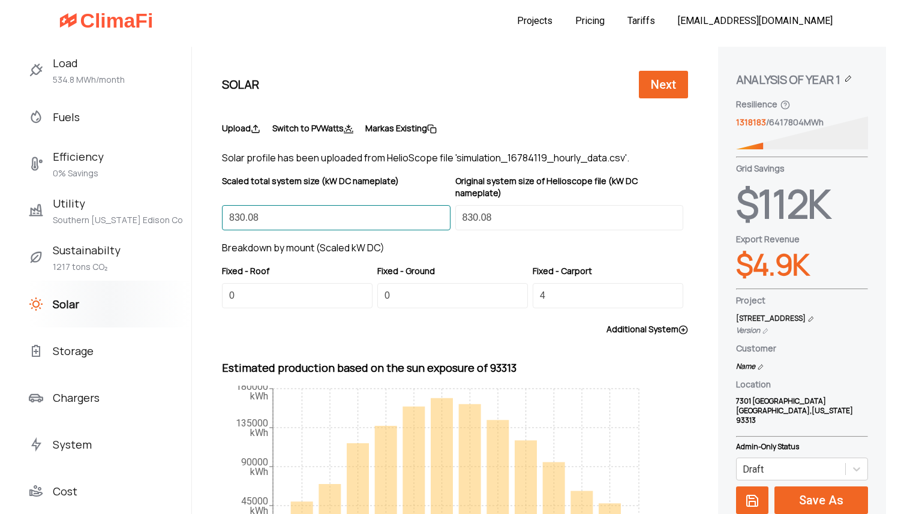
drag, startPoint x: 265, startPoint y: 208, endPoint x: 164, endPoint y: 194, distance: 101.9
click at [164, 194] on div "Load 534.8 MWh/month Fuels Efficiency 0% Savings Utility Southern California Ed…" at bounding box center [359, 328] width 718 height 562
drag, startPoint x: 576, startPoint y: 285, endPoint x: 500, endPoint y: 280, distance: 75.8
click at [500, 280] on div "Fixed - Roof 0 Fixed - Ground 0 Fixed - Carport 4" at bounding box center [455, 286] width 466 height 43
paste input "830.08"
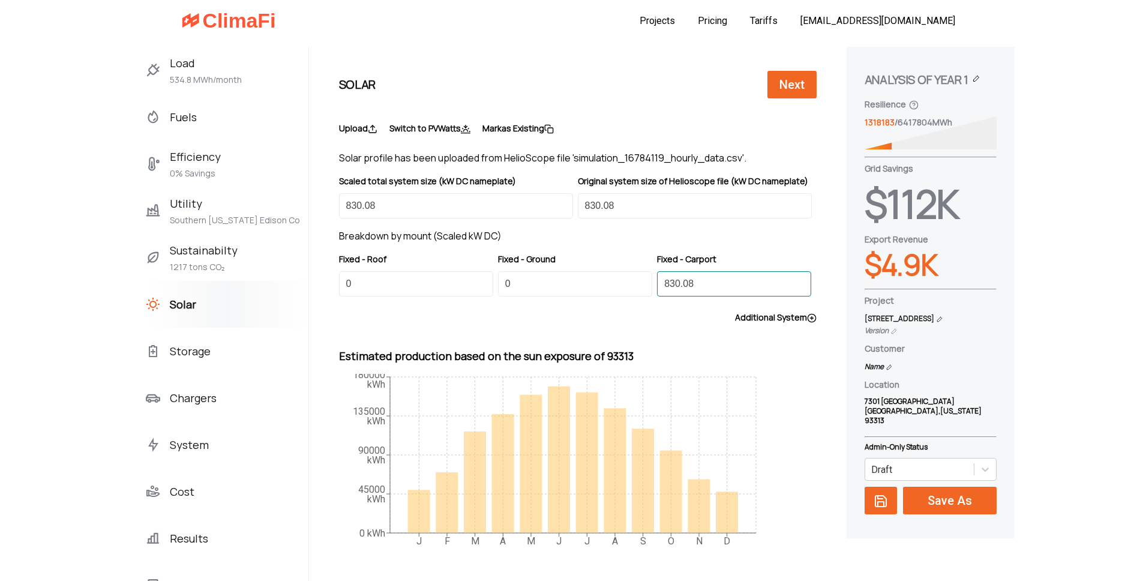
type input "830.08"
click at [241, 356] on div "Storage" at bounding box center [227, 351] width 163 height 47
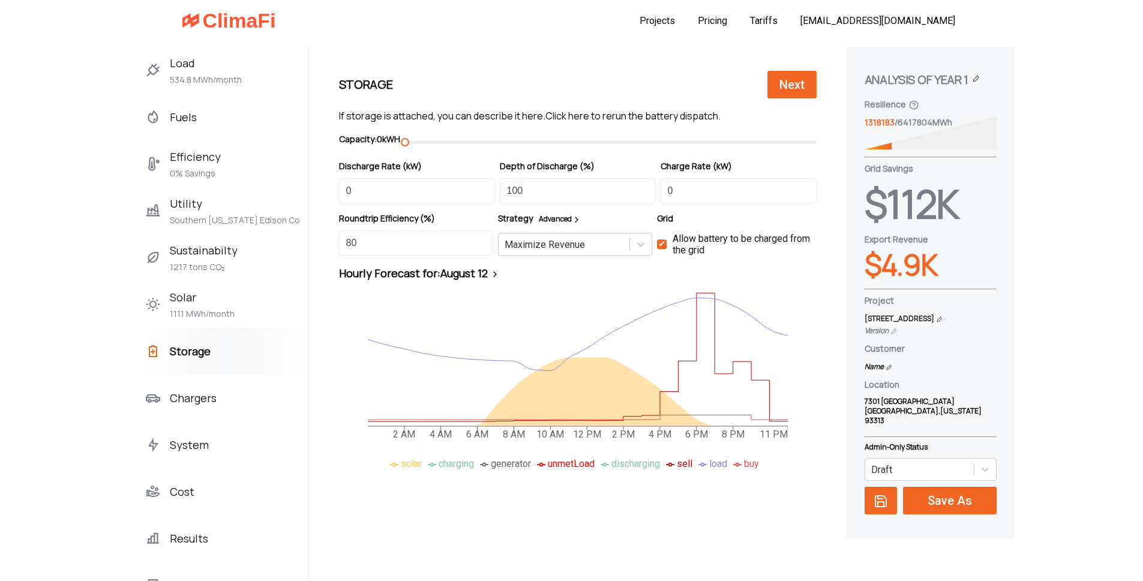
click at [201, 514] on span "Results" at bounding box center [189, 538] width 38 height 19
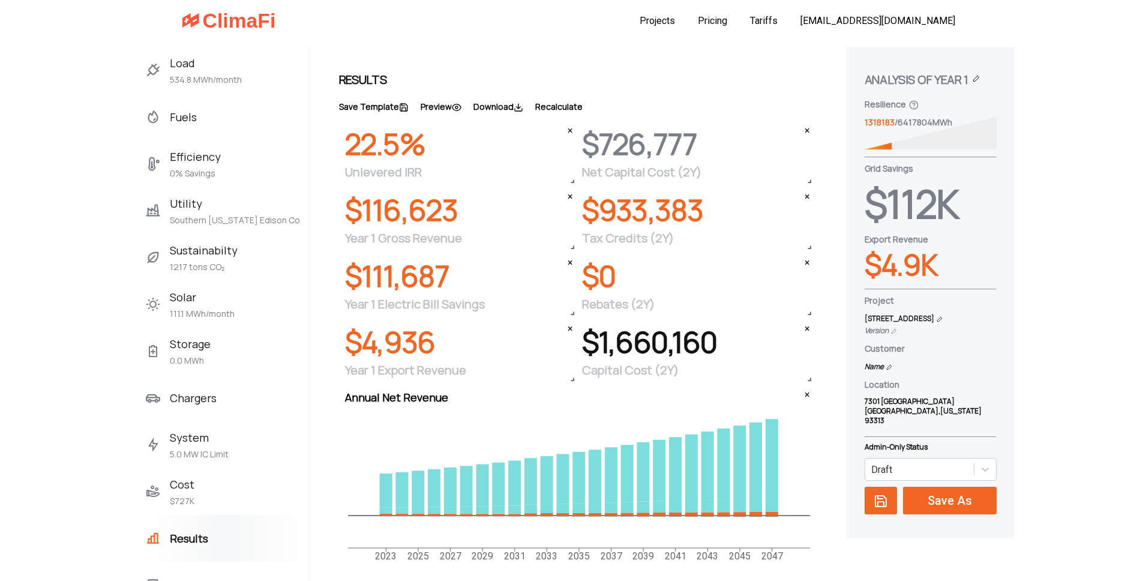
click at [194, 493] on div "Cost $727K" at bounding box center [227, 491] width 163 height 47
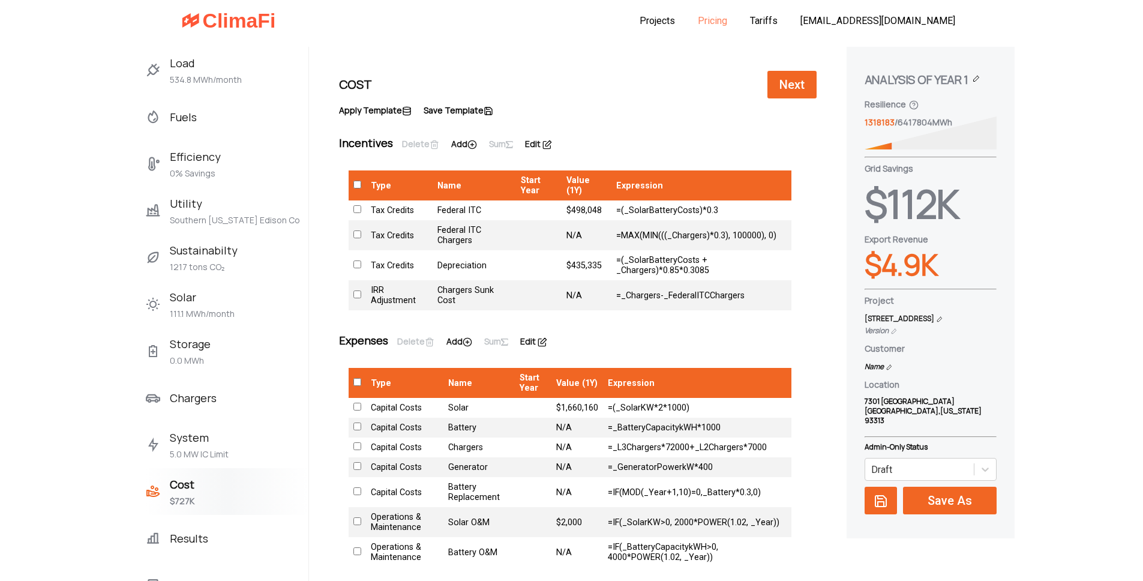
click at [727, 20] on link "Pricing" at bounding box center [712, 20] width 29 height 11
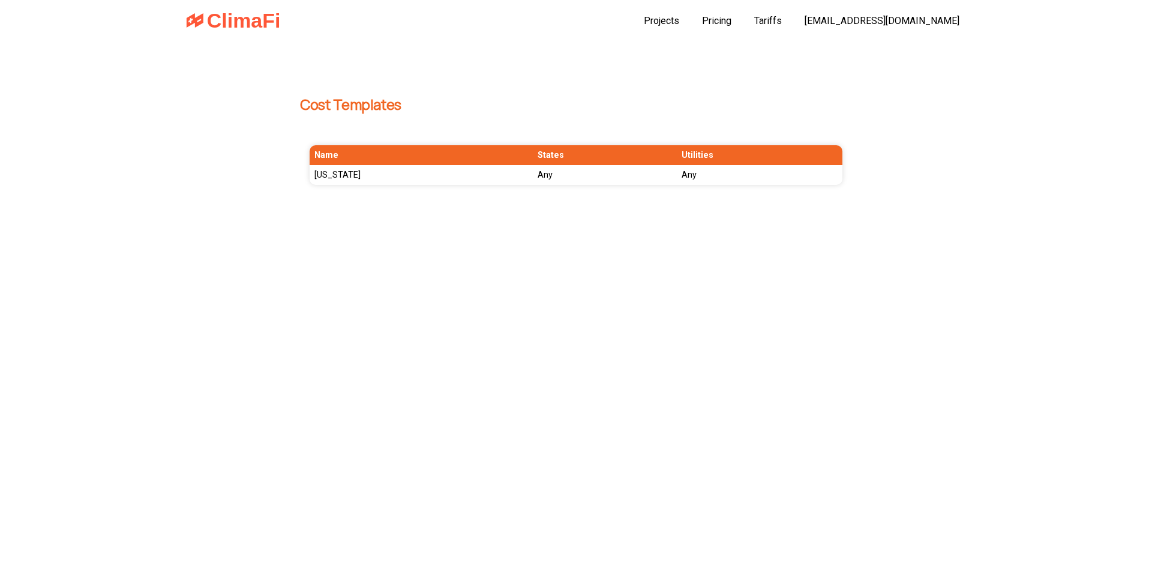
click at [341, 176] on td "[US_STATE]" at bounding box center [421, 175] width 223 height 20
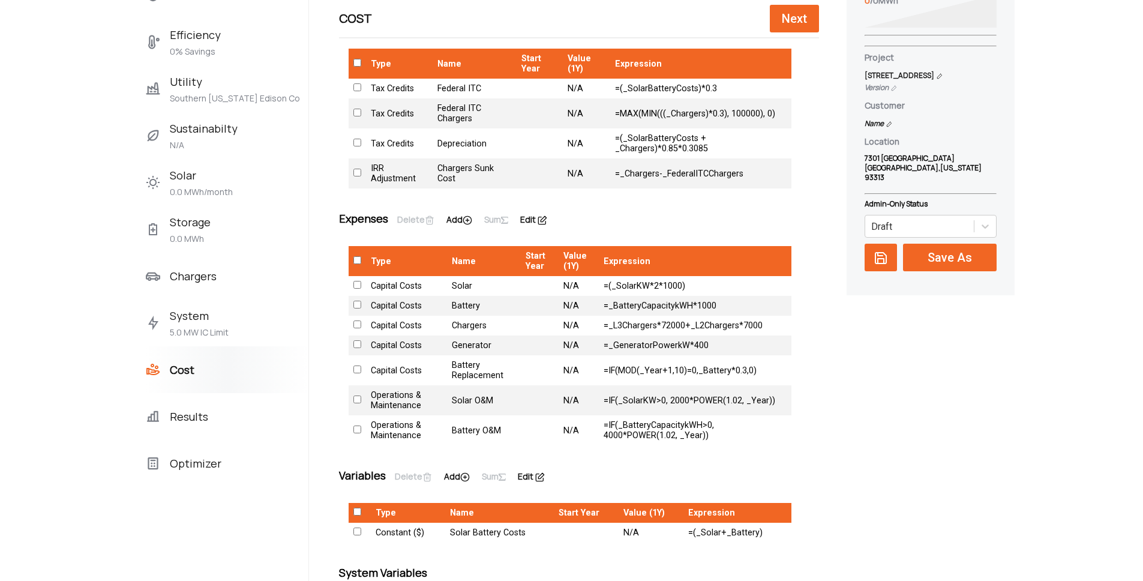
scroll to position [245, 0]
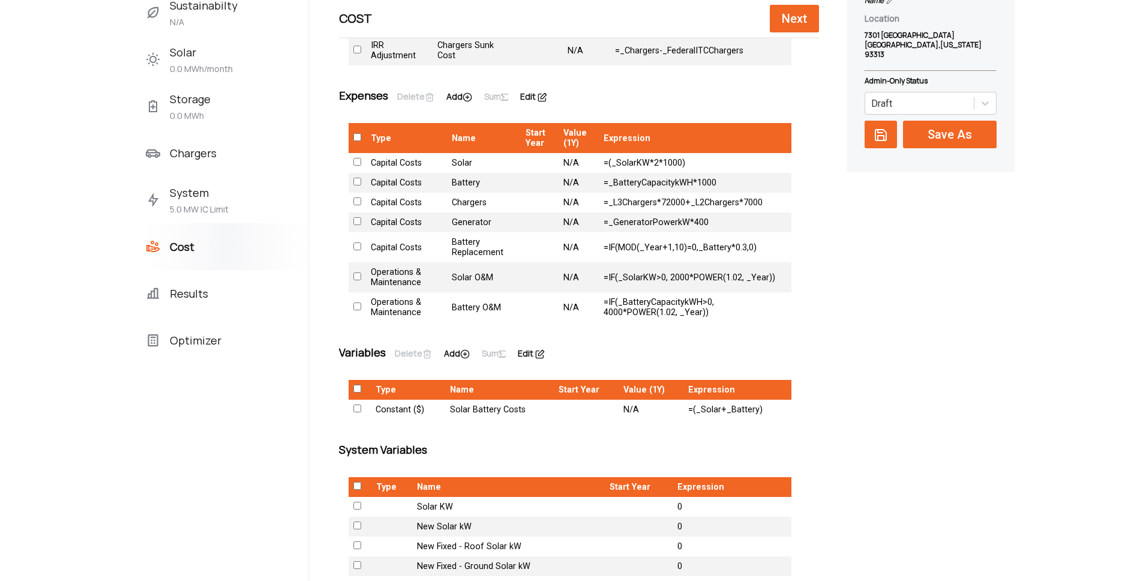
click at [629, 163] on td "=(_SolarKW*2*1000)" at bounding box center [695, 163] width 193 height 20
click at [539, 97] on icon at bounding box center [543, 97] width 10 height 10
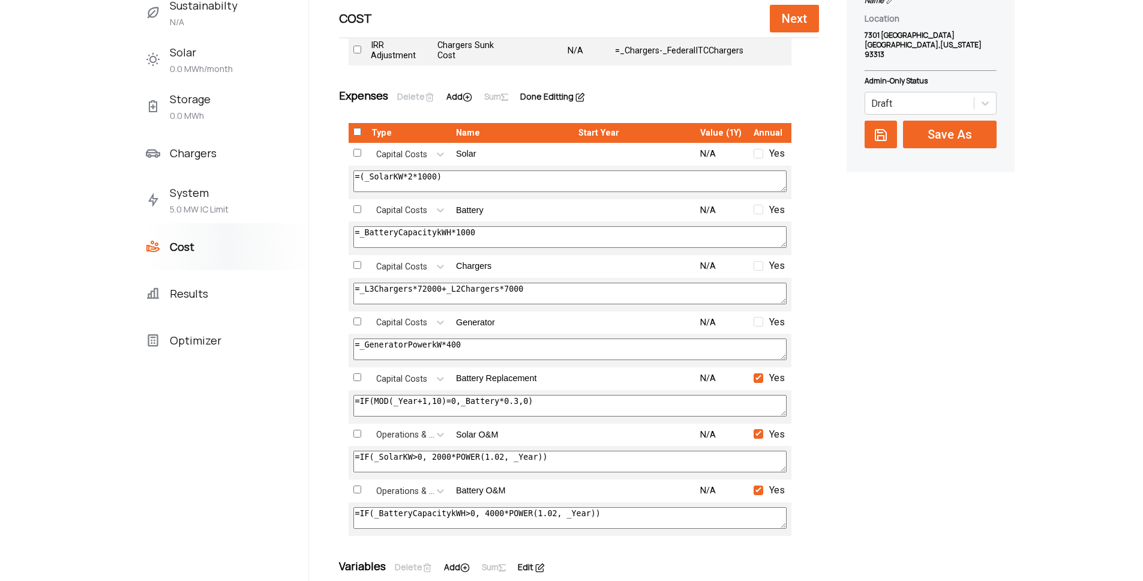
click at [411, 175] on textarea "=(_SolarKW*2*1000)" at bounding box center [570, 181] width 433 height 22
type textarea "=(_SolarKW*2.69*1000)"
click at [546, 95] on div "Expenses Delete Add Sum Done Editting Type Name Start Year Value (1Y) Annual Ca…" at bounding box center [570, 310] width 462 height 471
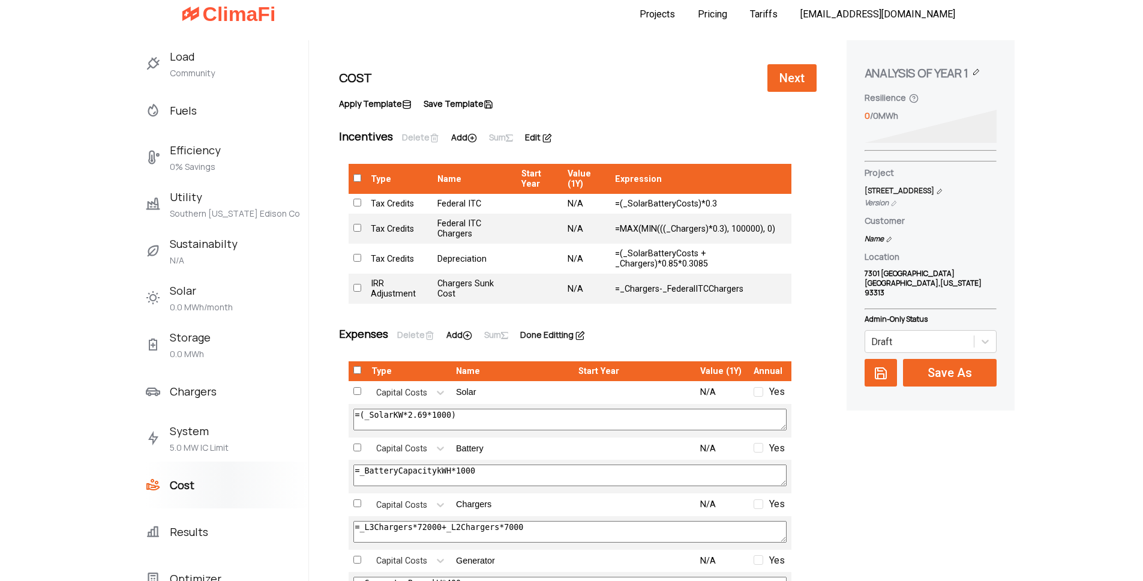
scroll to position [0, 0]
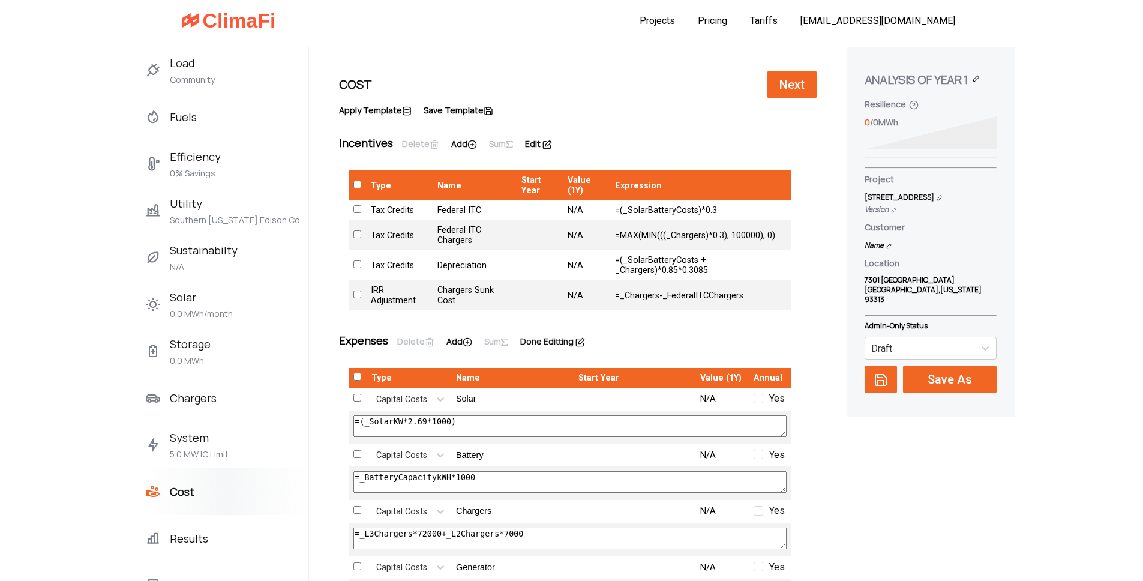
click at [564, 342] on label "Done Editting" at bounding box center [552, 341] width 65 height 12
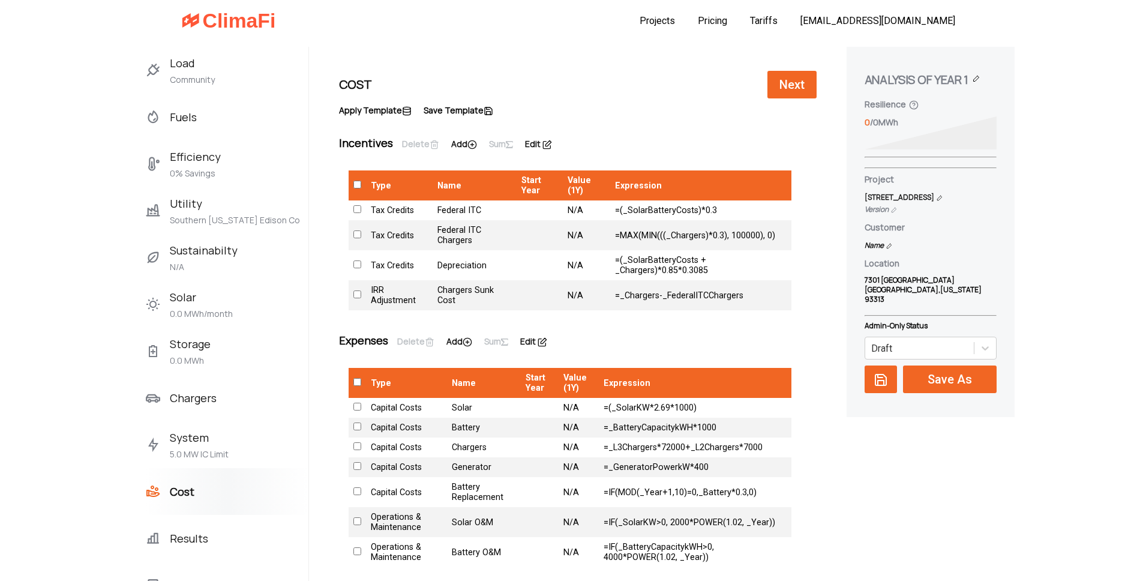
click at [199, 302] on span "Solar" at bounding box center [201, 296] width 63 height 19
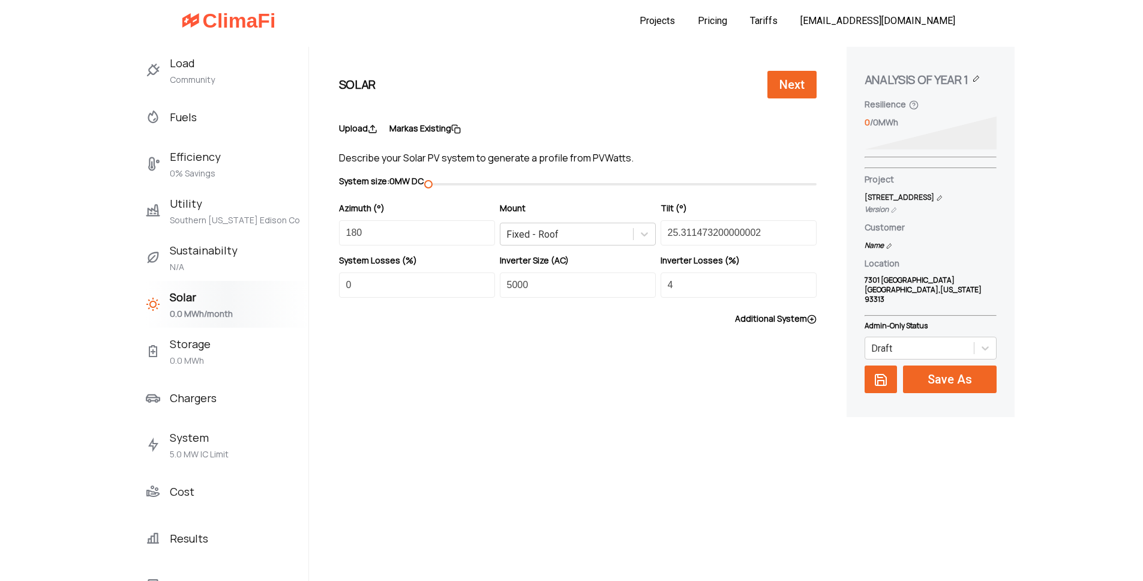
click at [365, 127] on label "Upload" at bounding box center [358, 128] width 38 height 12
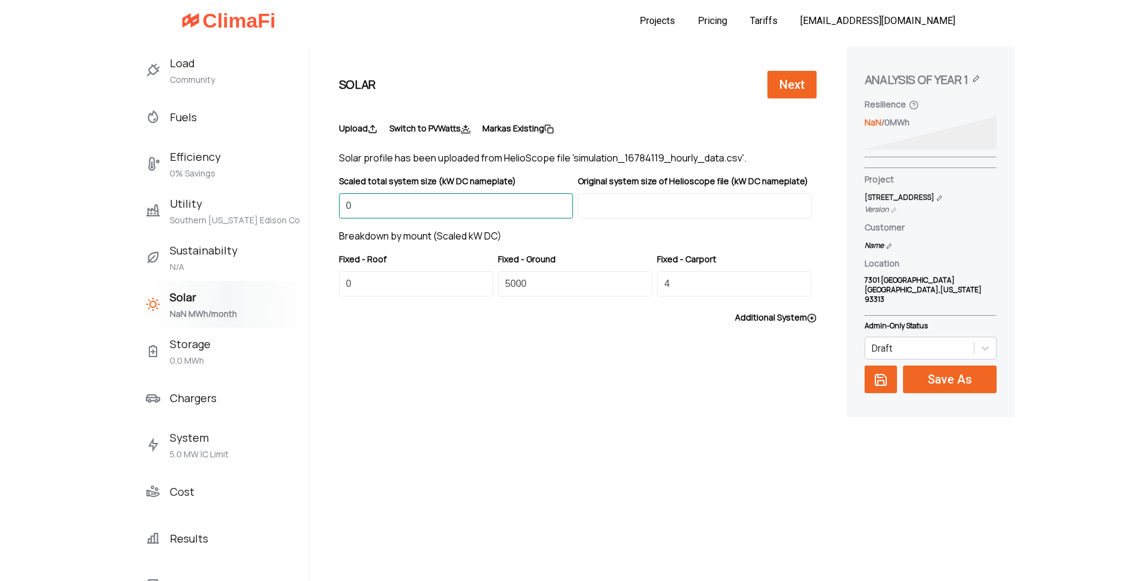
drag, startPoint x: 428, startPoint y: 204, endPoint x: 244, endPoint y: 186, distance: 184.5
click at [244, 186] on div "Load Community Fuels Efficiency 0% Savings Utility Southern [US_STATE] Edison C…" at bounding box center [482, 328] width 730 height 562
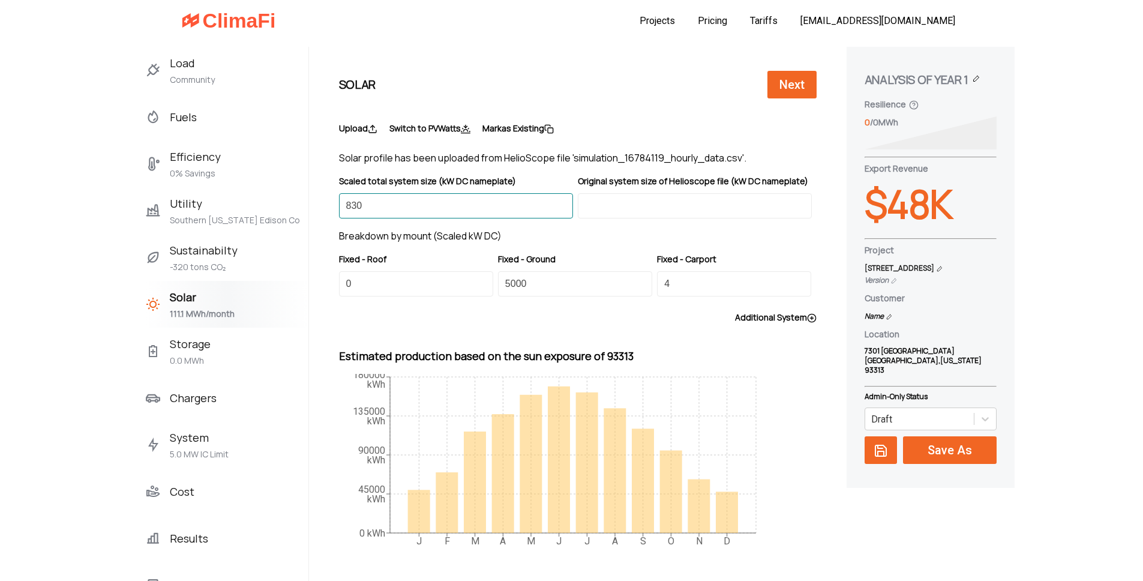
type input "830"
type input "0"
type input "830"
click at [473, 313] on div "Additional System" at bounding box center [578, 317] width 478 height 24
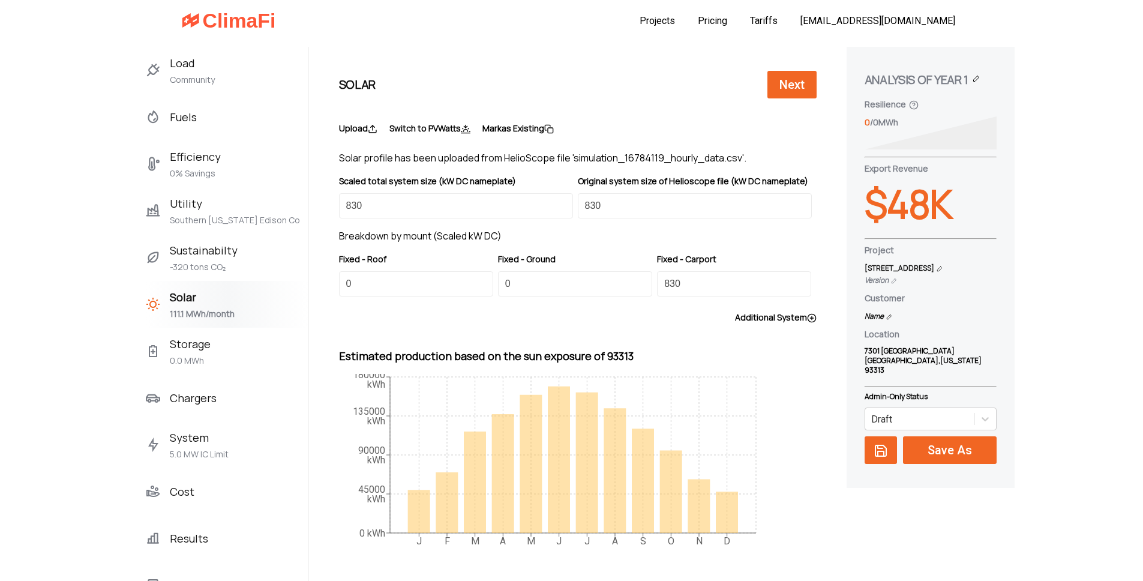
click at [196, 483] on div "Cost" at bounding box center [227, 491] width 163 height 47
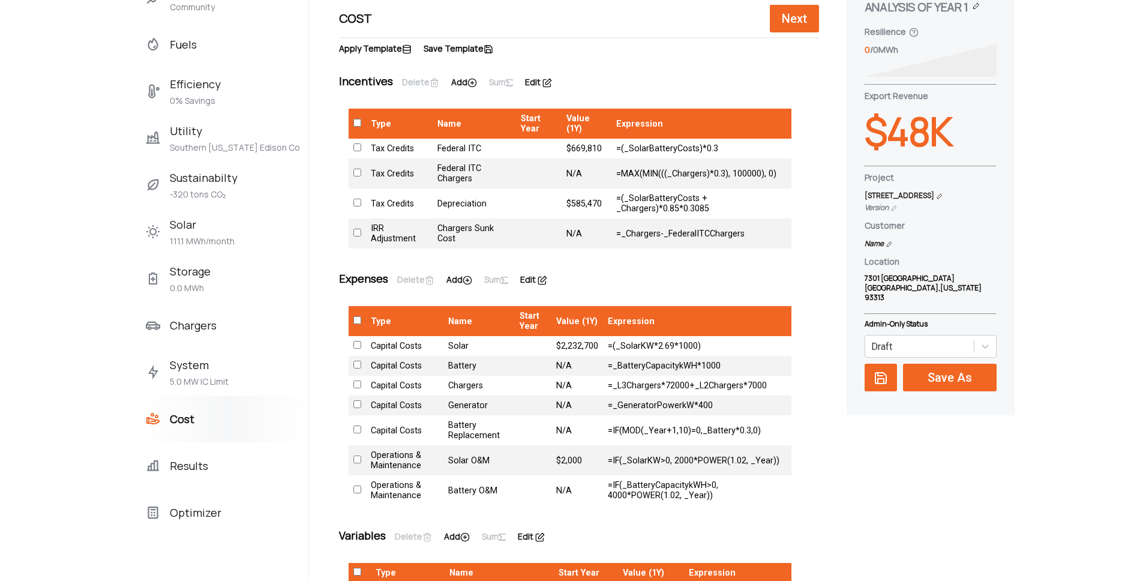
scroll to position [71, 0]
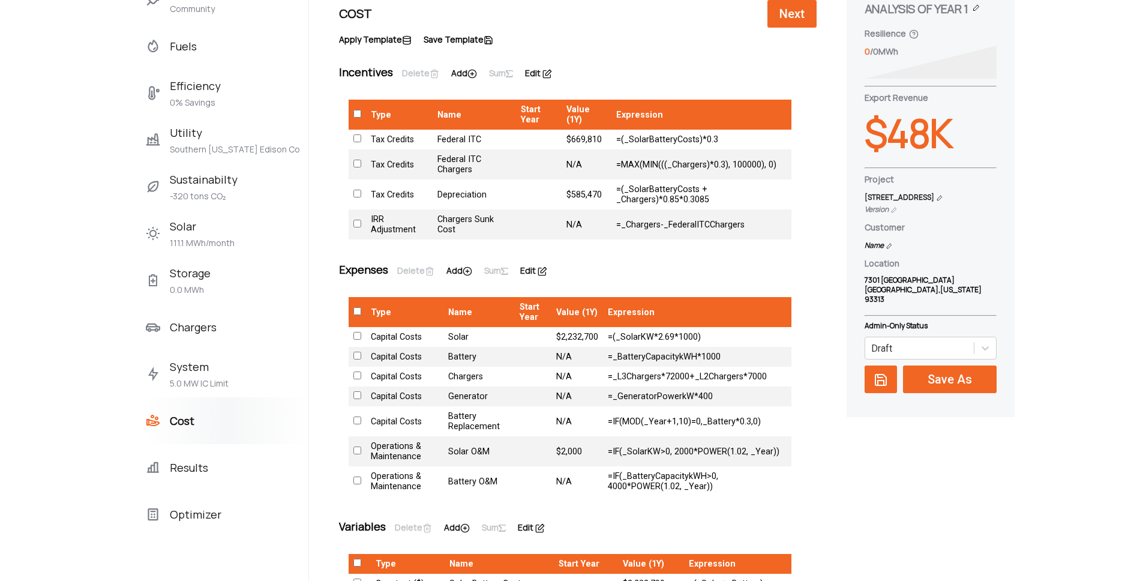
click at [210, 284] on div "Storage 0.0 MWh" at bounding box center [227, 280] width 163 height 47
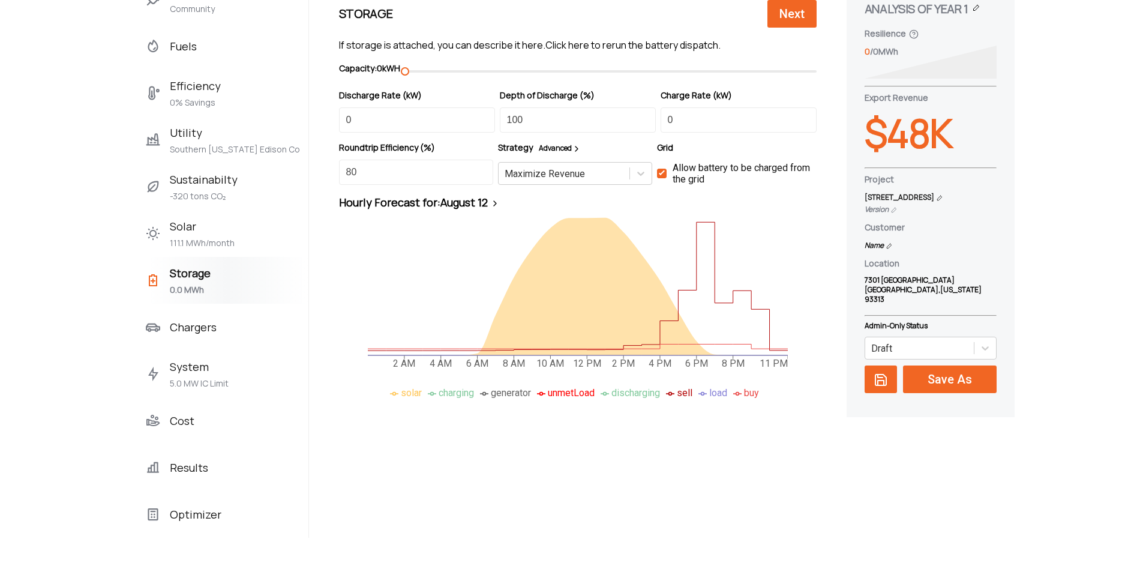
click at [210, 511] on span "Optimizer" at bounding box center [196, 514] width 52 height 19
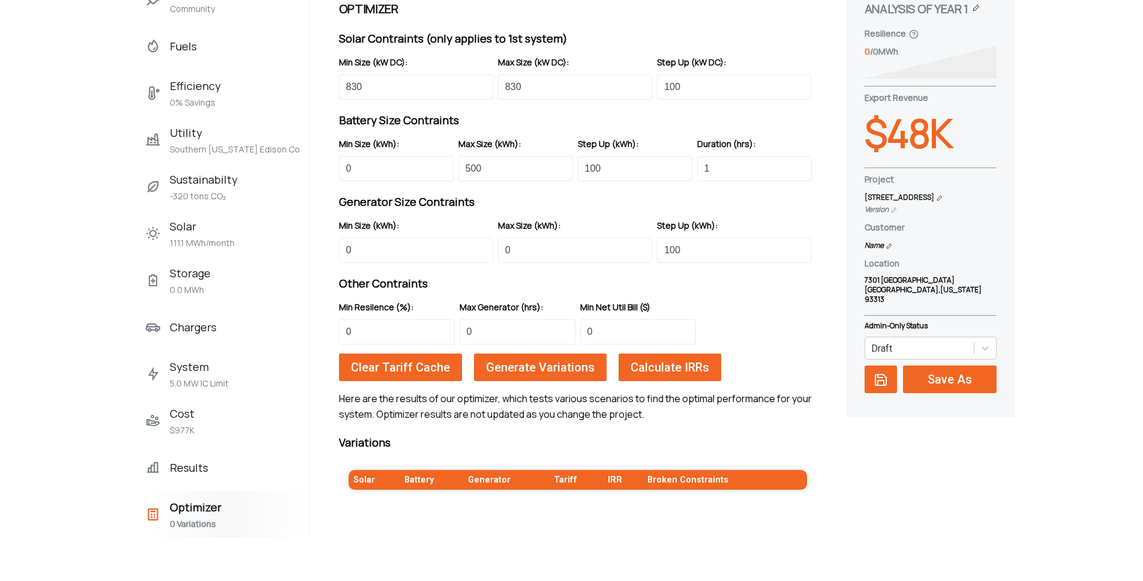
click at [544, 367] on span "Generate Variations" at bounding box center [540, 367] width 115 height 14
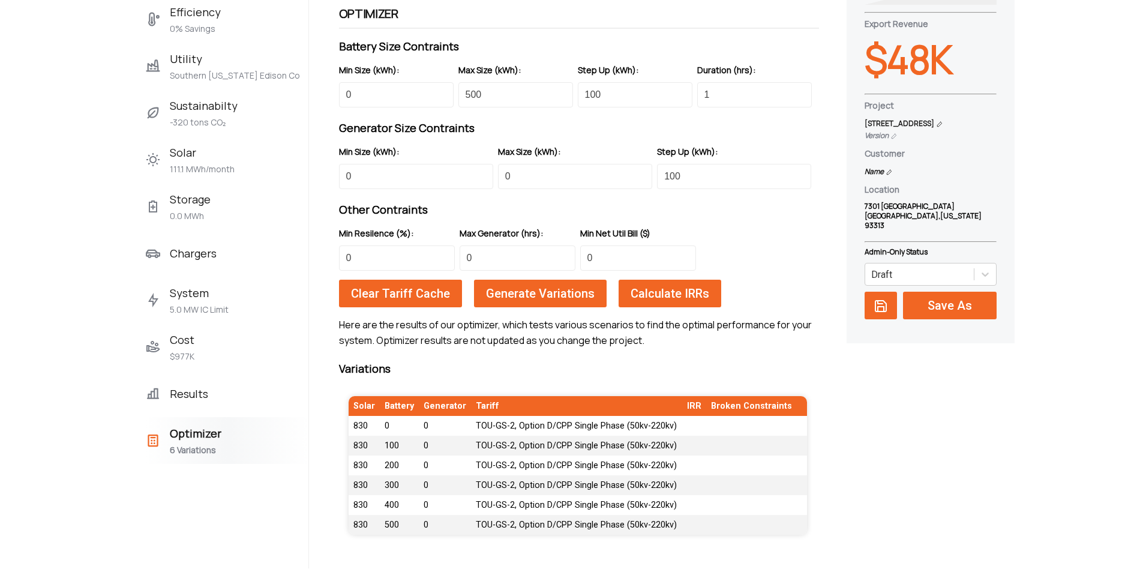
scroll to position [224, 0]
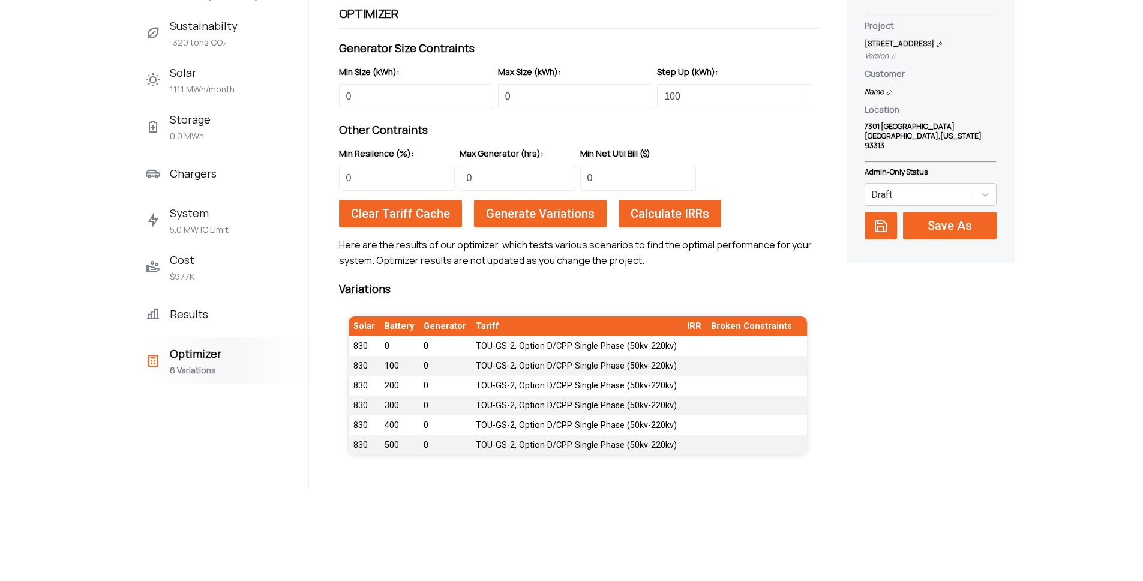
click at [651, 217] on span "Calculate IRRs" at bounding box center [670, 213] width 85 height 14
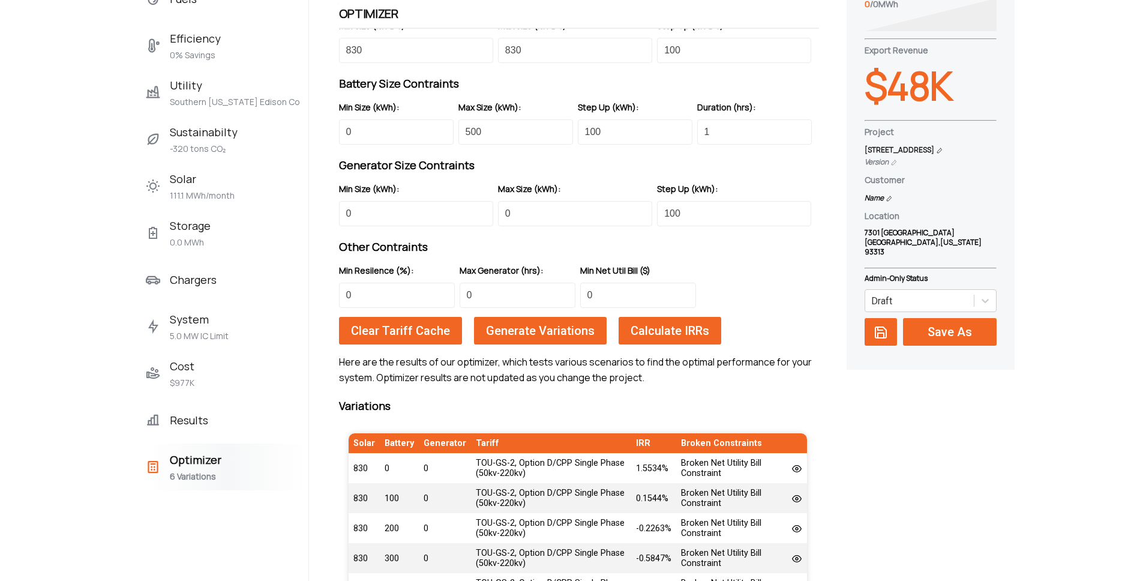
scroll to position [0, 0]
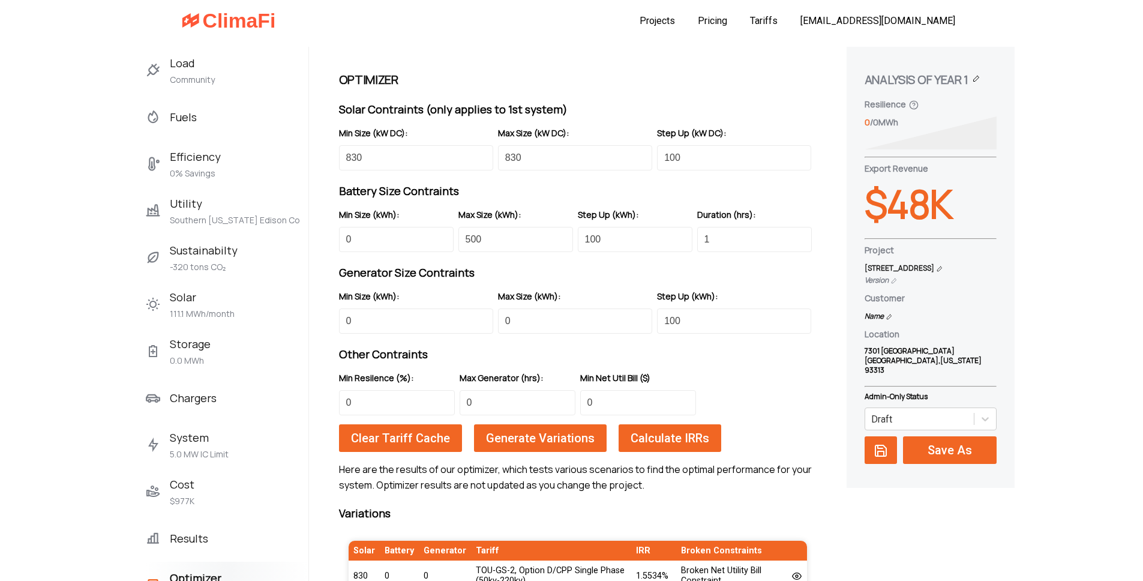
click at [209, 71] on span "Load" at bounding box center [192, 62] width 45 height 19
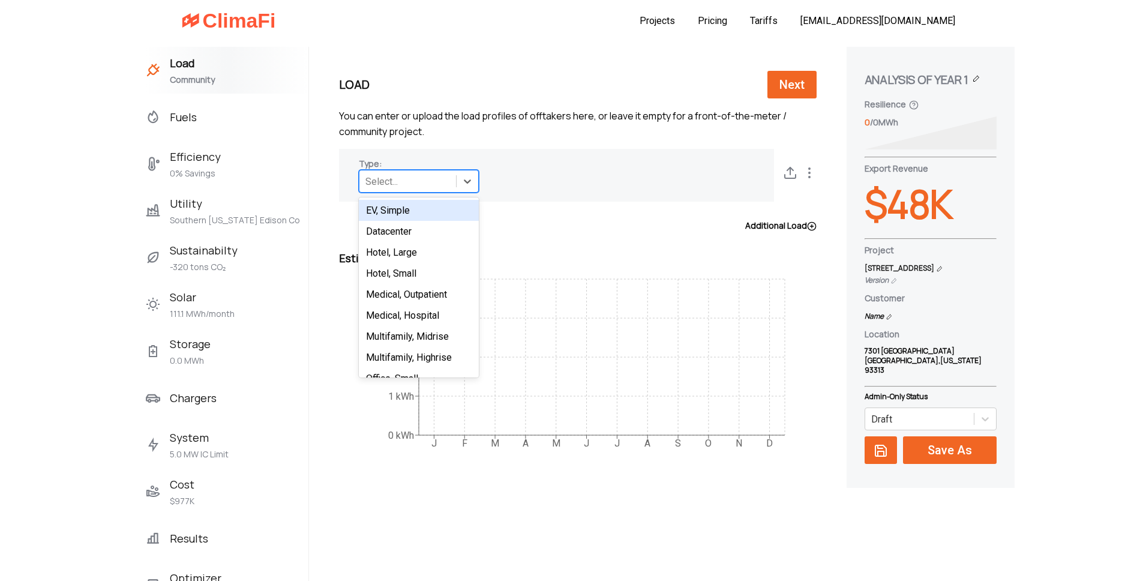
click at [409, 176] on div "Select..." at bounding box center [408, 181] width 97 height 19
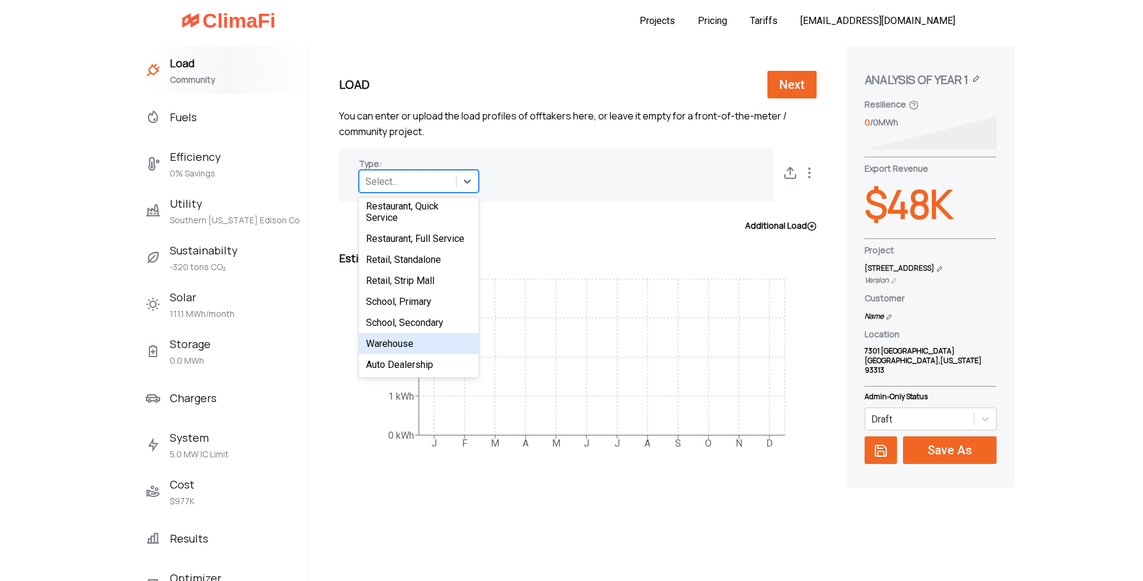
click at [421, 343] on div "Warehouse" at bounding box center [419, 343] width 120 height 21
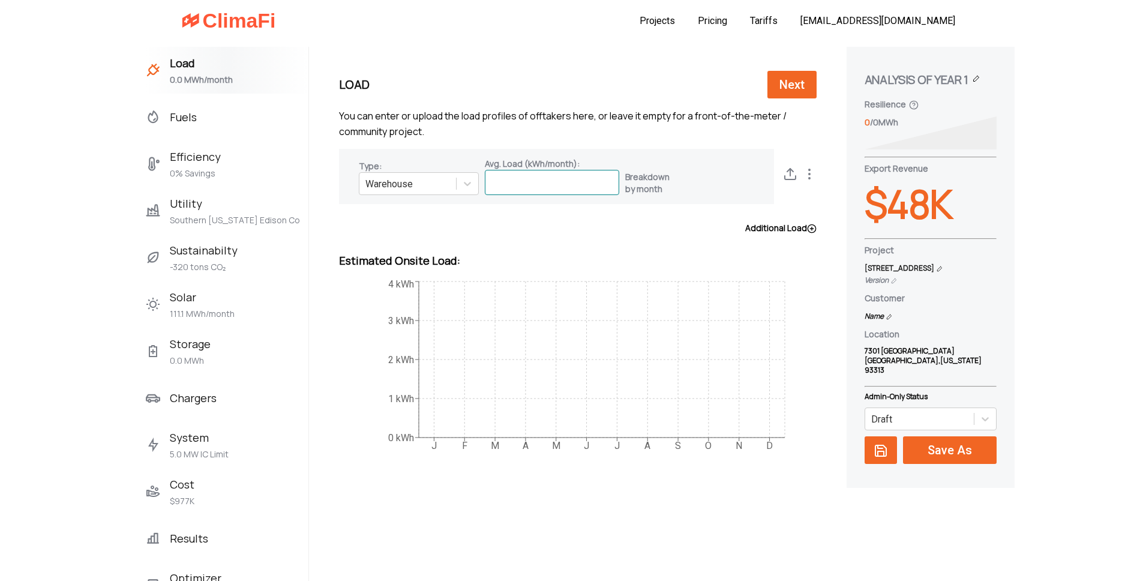
click at [510, 182] on input at bounding box center [552, 182] width 134 height 25
paste input "534817.20575"
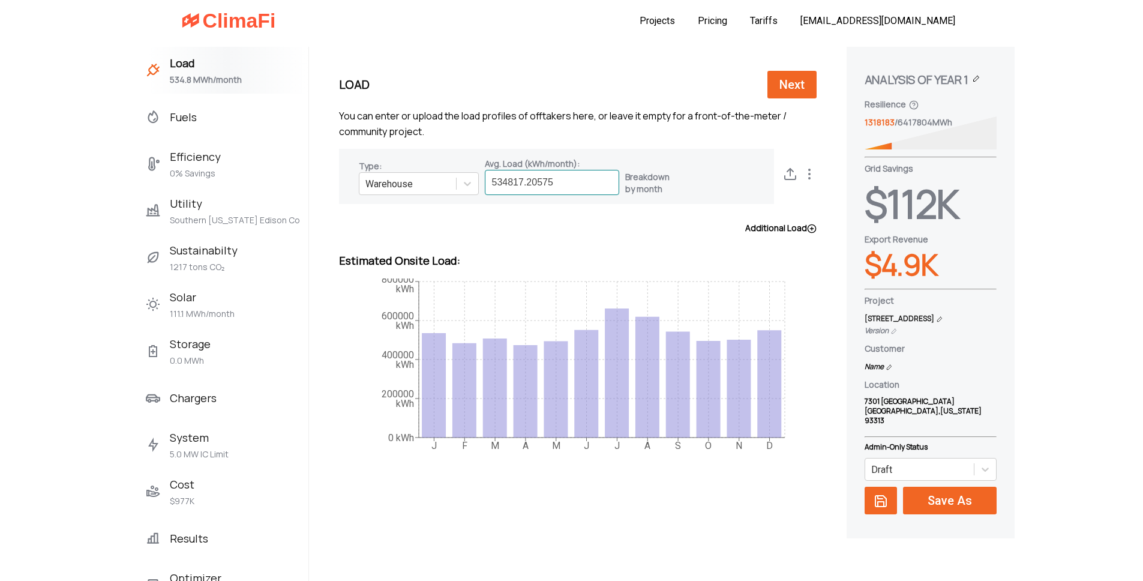
type input "534817.20575"
click at [810, 174] on circle at bounding box center [809, 173] width 1 height 1
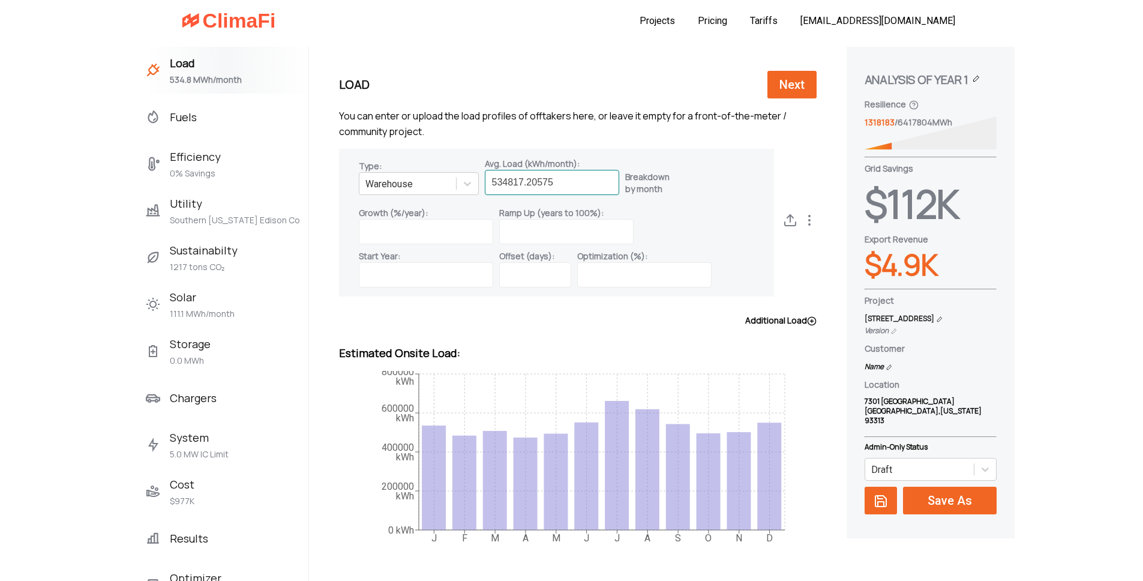
click at [562, 179] on input "534817.20575" at bounding box center [552, 182] width 134 height 25
click at [810, 221] on circle at bounding box center [809, 220] width 1 height 1
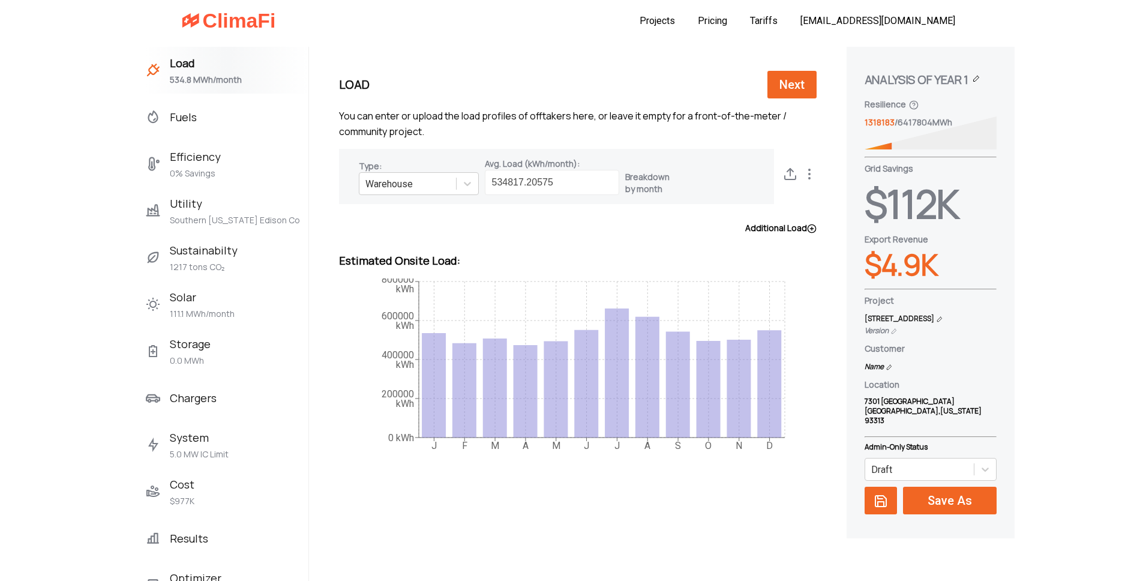
click at [808, 175] on icon at bounding box center [809, 174] width 14 height 14
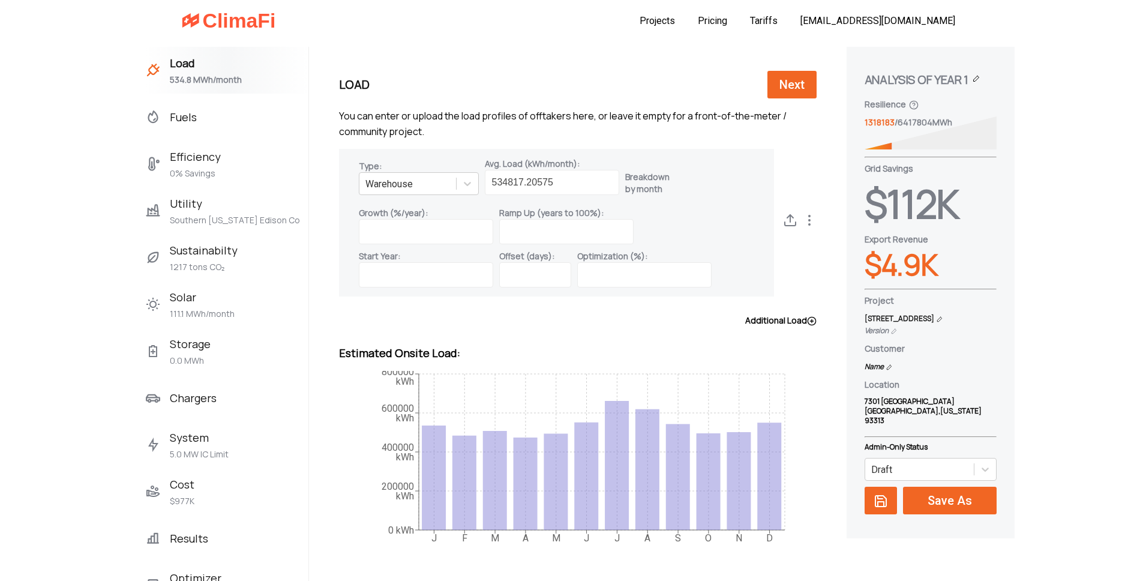
click at [196, 211] on span "Utility" at bounding box center [235, 203] width 130 height 19
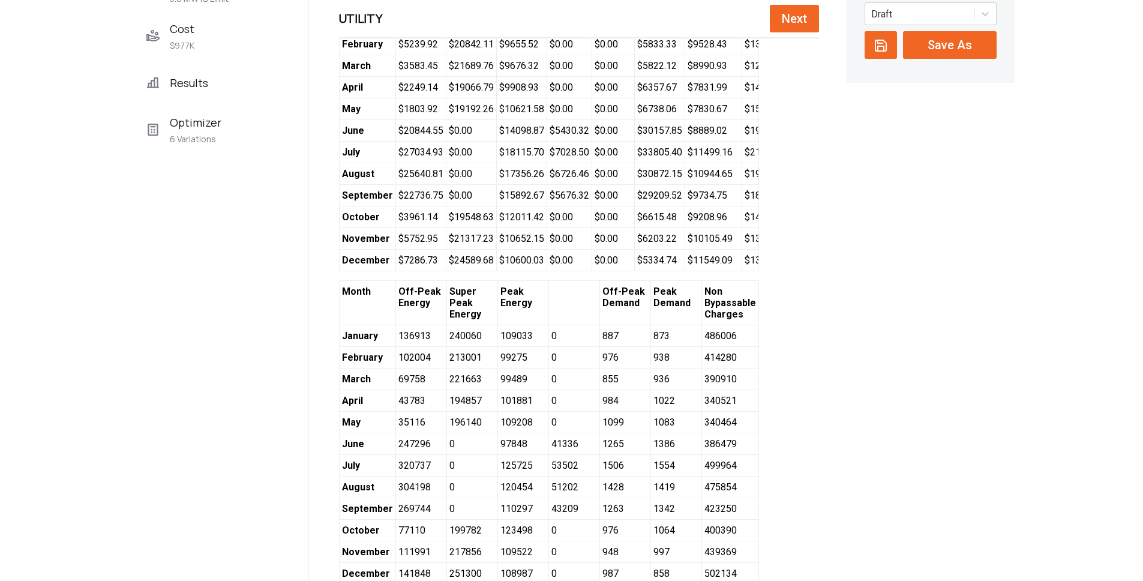
scroll to position [564, 0]
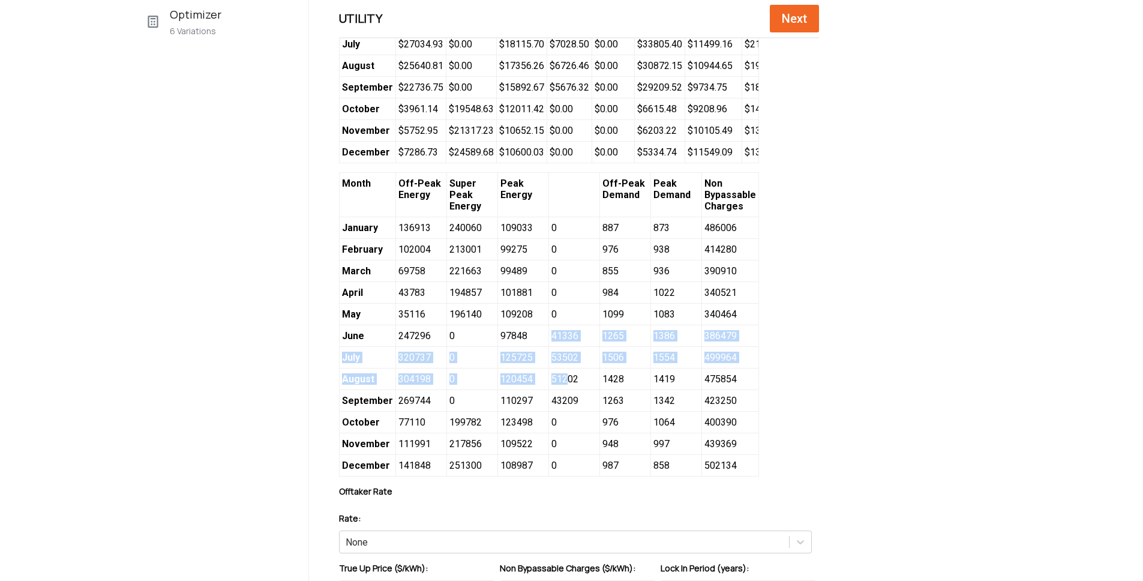
drag, startPoint x: 547, startPoint y: 343, endPoint x: 564, endPoint y: 390, distance: 49.7
click at [564, 390] on div "Month Off-Peak Energy Super Peak Energy Peak Energy Off-Peak [GEOGRAPHIC_DATA] …" at bounding box center [549, 324] width 420 height 304
click at [549, 304] on span "0" at bounding box center [574, 293] width 51 height 22
drag, startPoint x: 547, startPoint y: 346, endPoint x: 573, endPoint y: 348, distance: 25.9
click at [573, 347] on span "41336" at bounding box center [574, 336] width 51 height 22
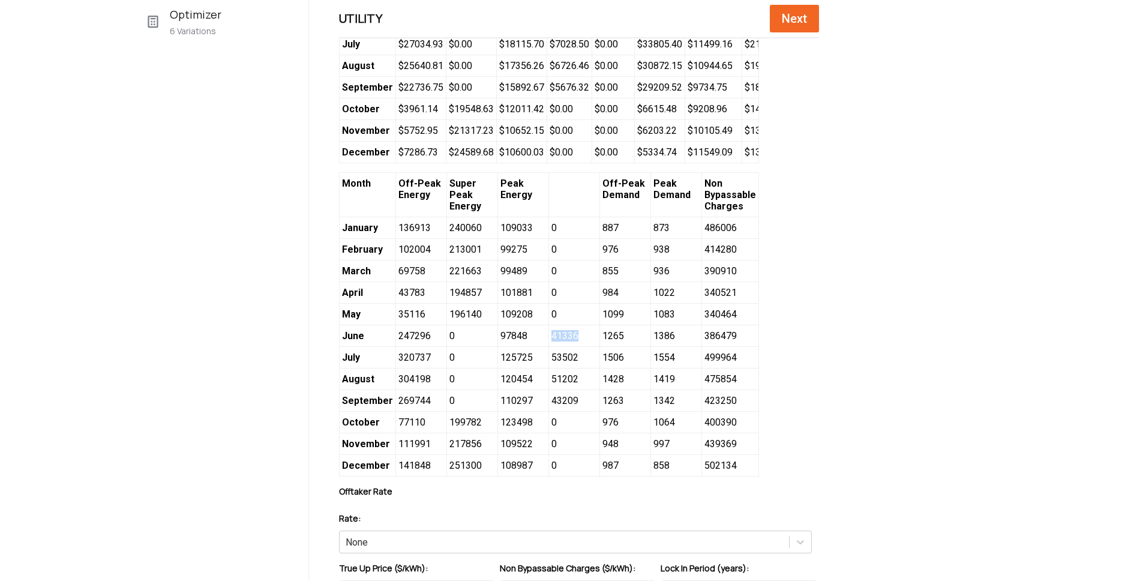
copy span "41336"
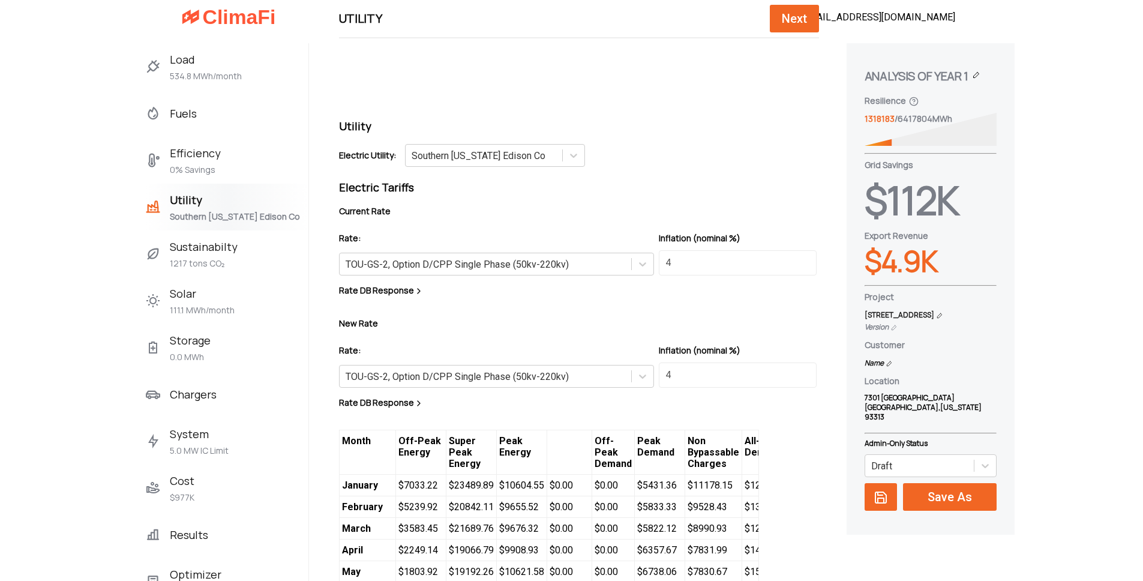
scroll to position [0, 0]
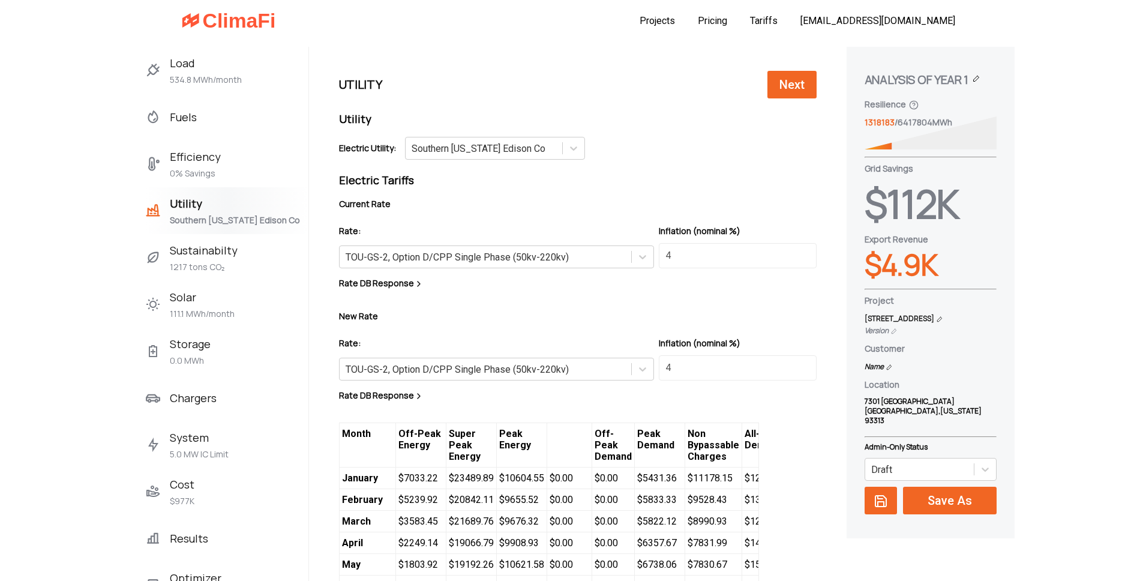
click at [194, 75] on span "534.8 MWh/month" at bounding box center [206, 80] width 72 height 14
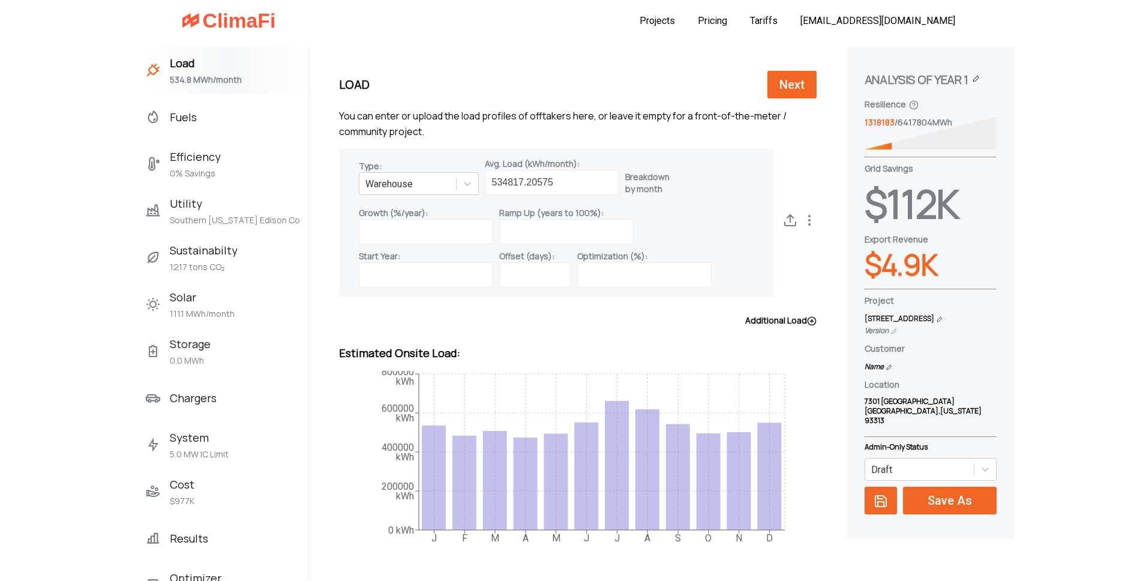
click at [810, 216] on circle at bounding box center [809, 215] width 1 height 1
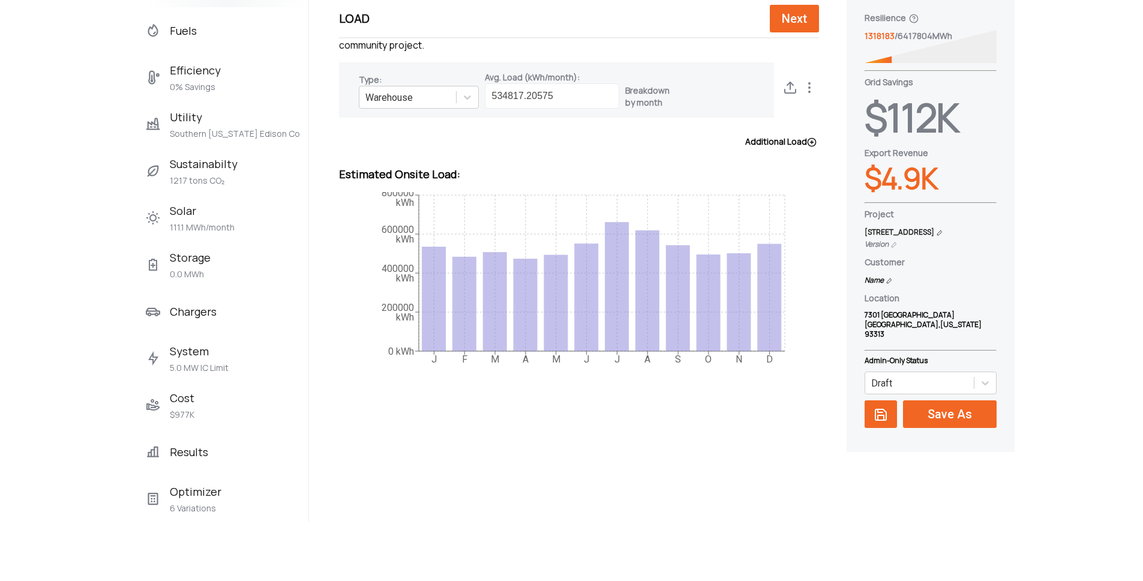
scroll to position [124, 0]
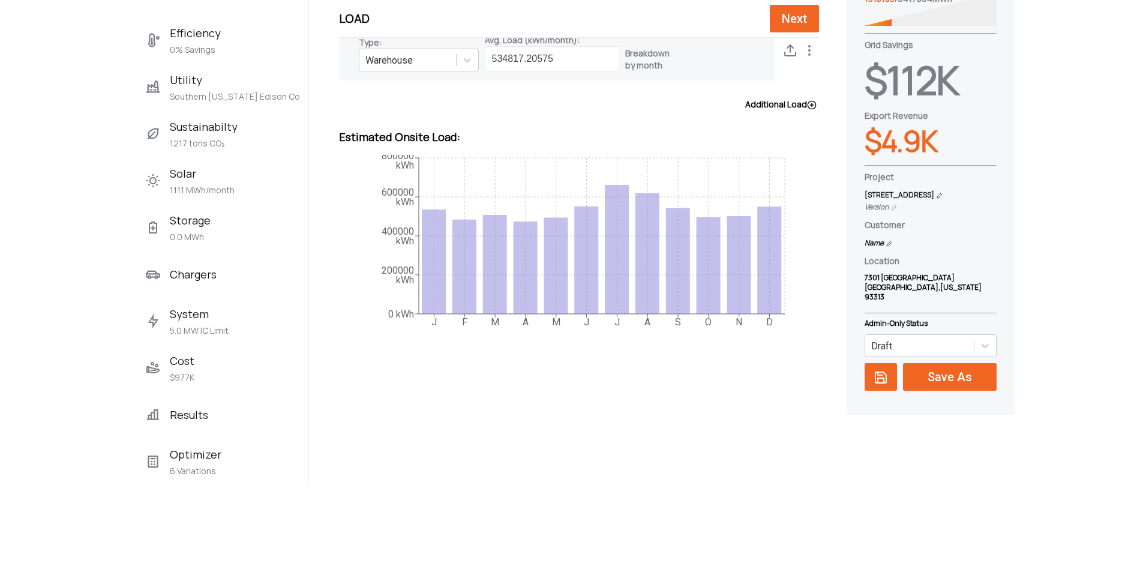
click at [187, 423] on span "Results" at bounding box center [189, 414] width 38 height 19
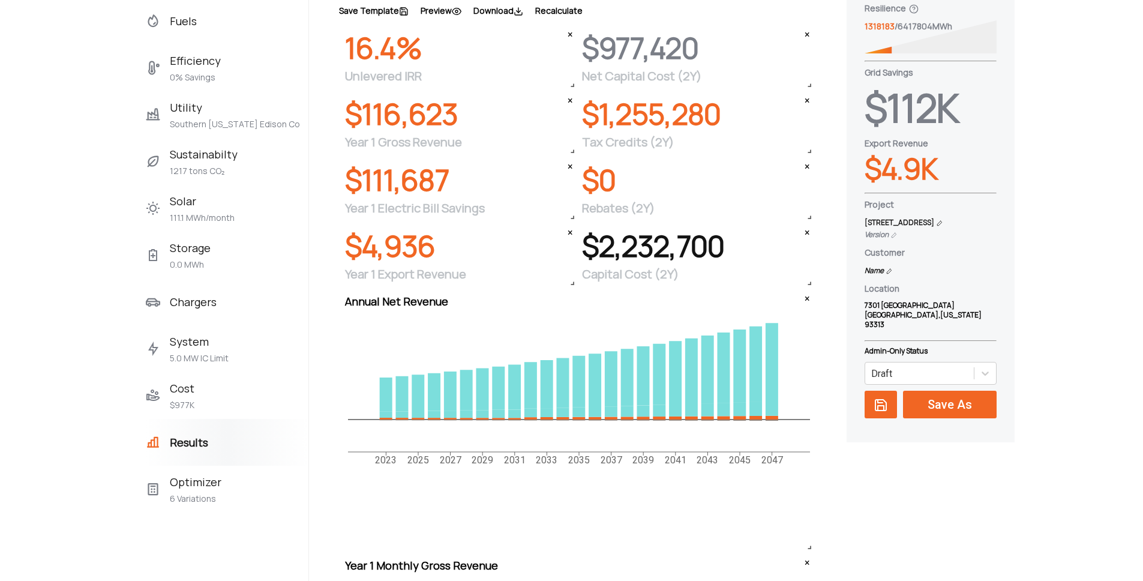
scroll to position [105, 0]
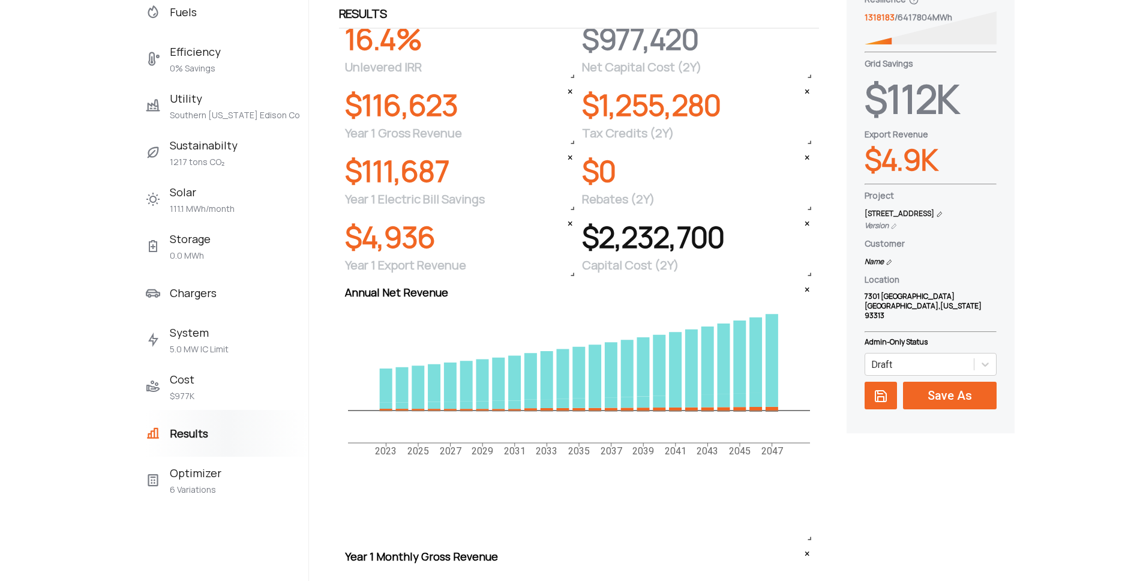
click at [194, 379] on div "Cost $977K" at bounding box center [227, 386] width 163 height 47
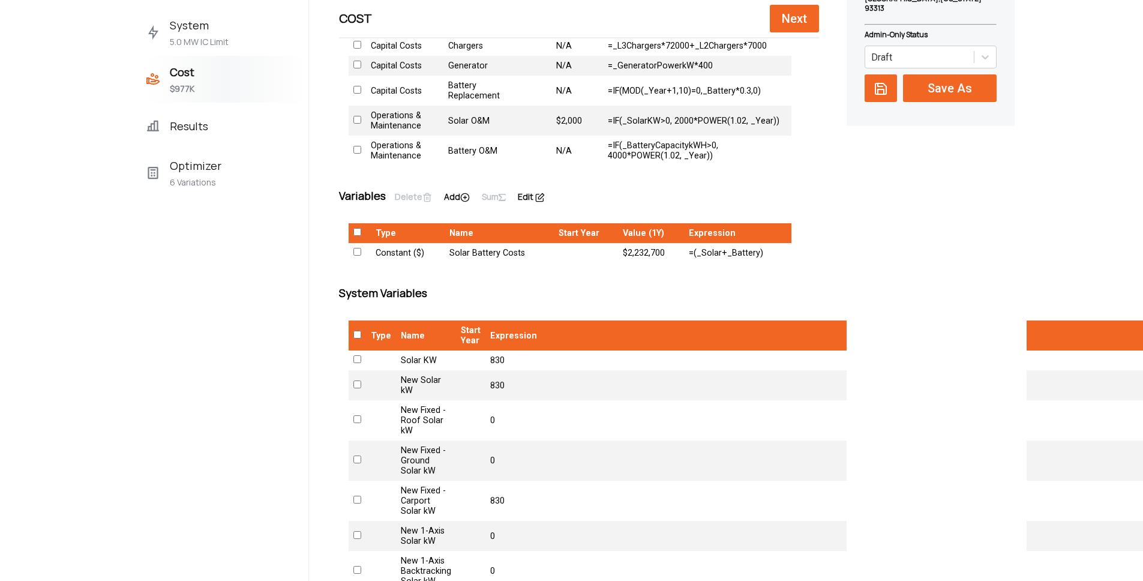
scroll to position [118, 0]
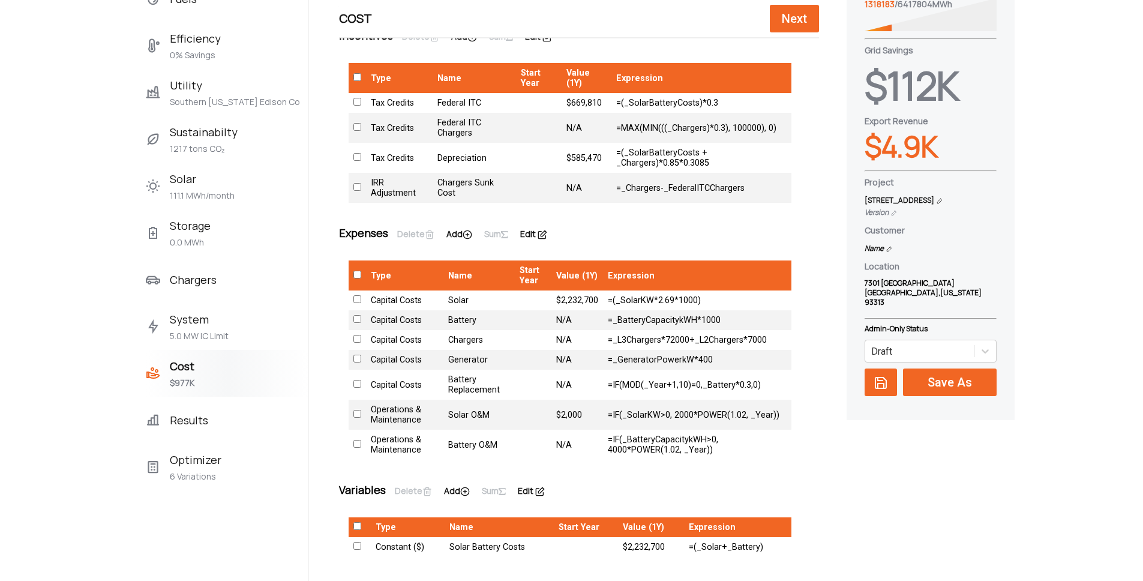
click at [195, 229] on span "Storage" at bounding box center [190, 225] width 41 height 19
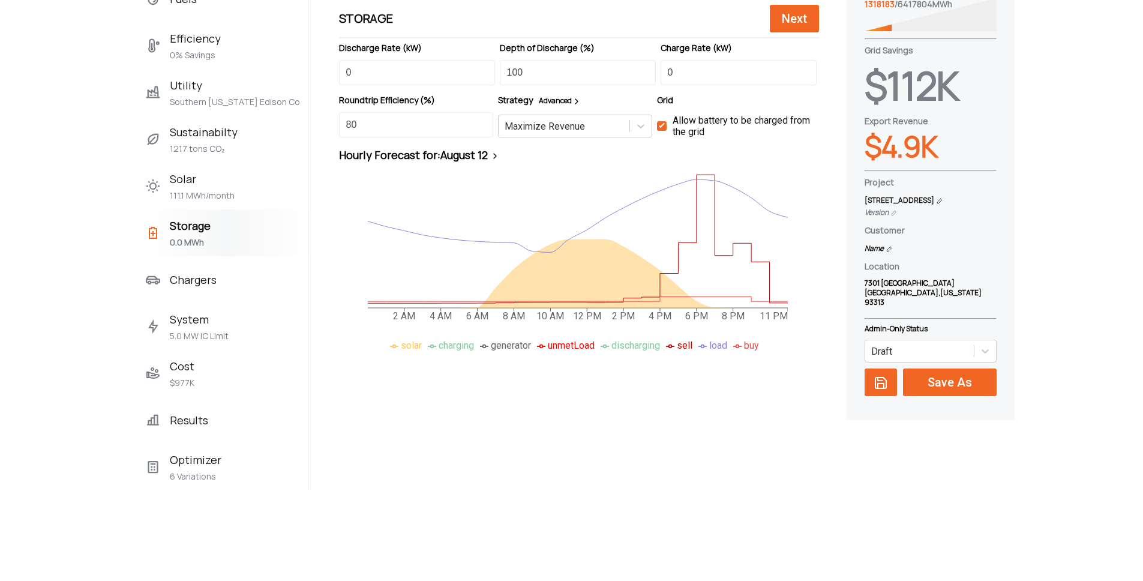
click at [196, 471] on span "6 Variations" at bounding box center [196, 476] width 52 height 14
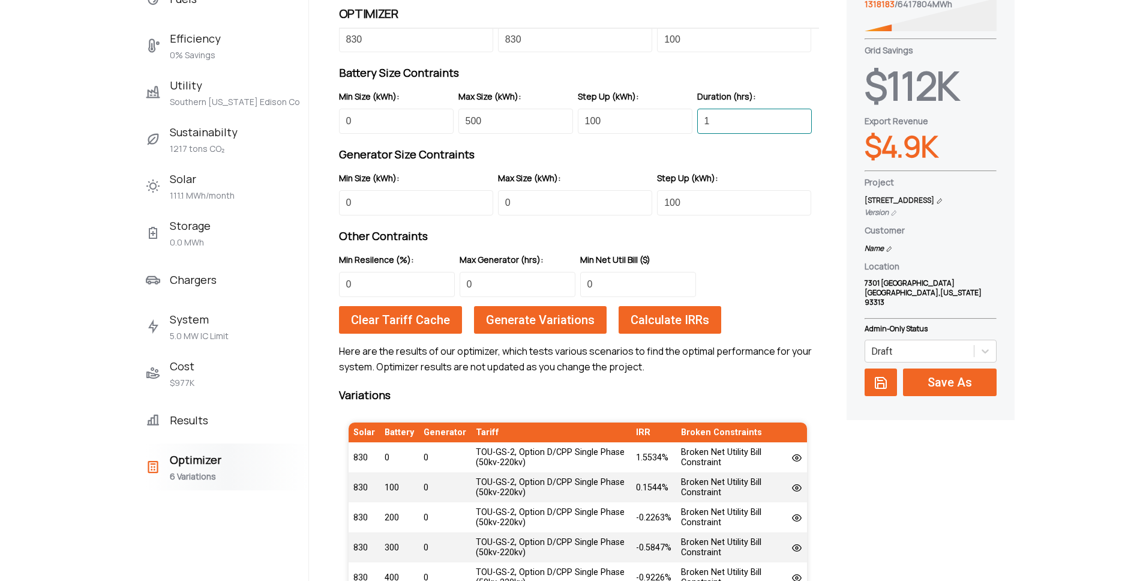
drag, startPoint x: 736, startPoint y: 121, endPoint x: 604, endPoint y: 112, distance: 132.4
click at [600, 112] on div "Min Size (kWh): 0 Max Size (kWh): 500 Step Up (kWh): 100 Duration (hrs): 1" at bounding box center [578, 112] width 478 height 43
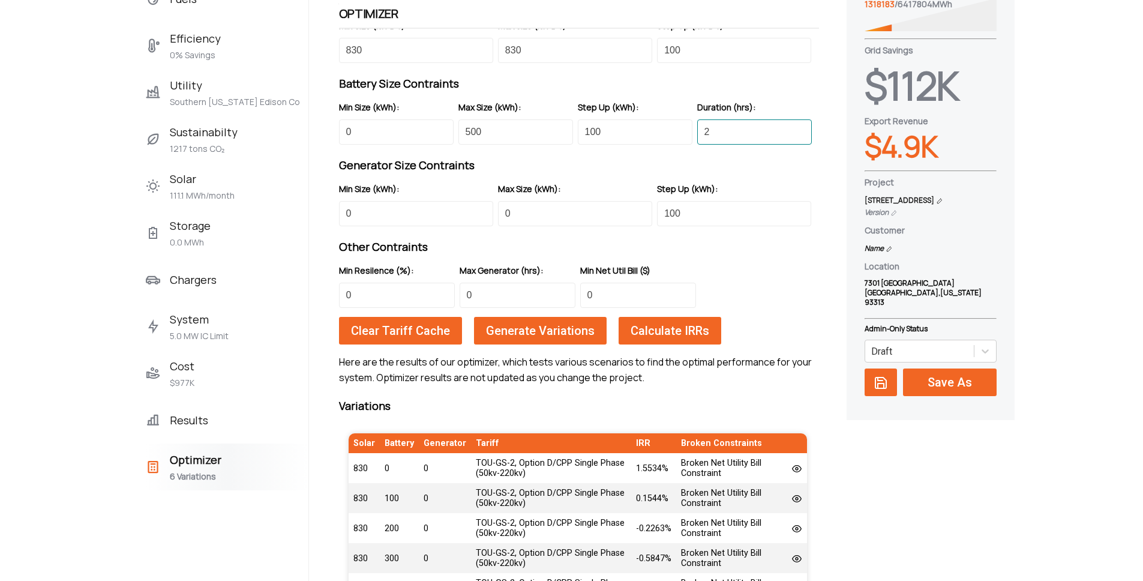
type input "2"
click at [552, 326] on span "Generate Variations" at bounding box center [540, 330] width 115 height 14
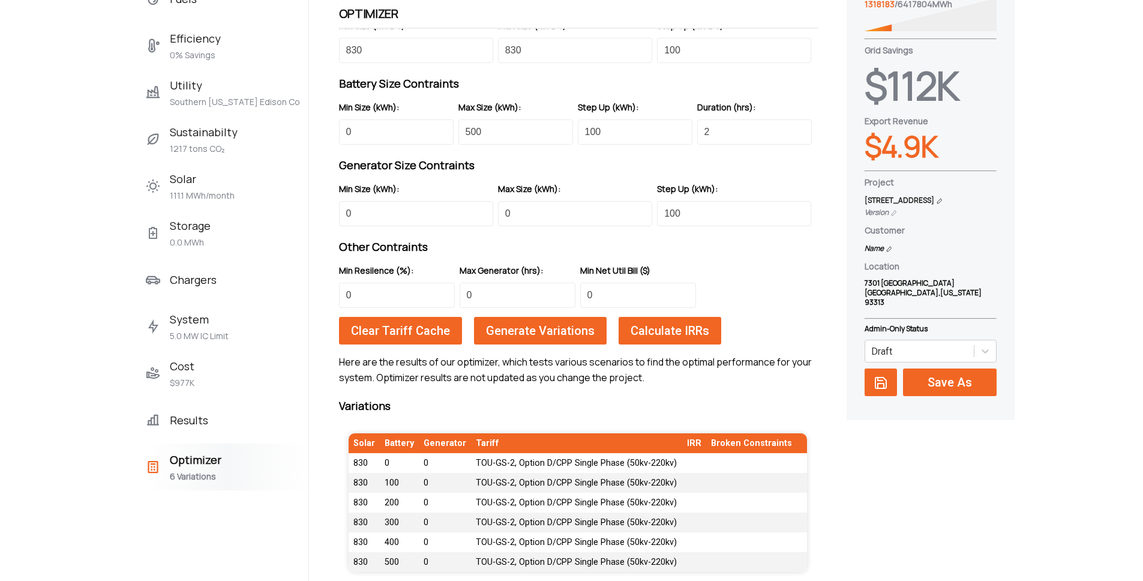
click at [674, 331] on span "Calculate IRRs" at bounding box center [670, 330] width 85 height 14
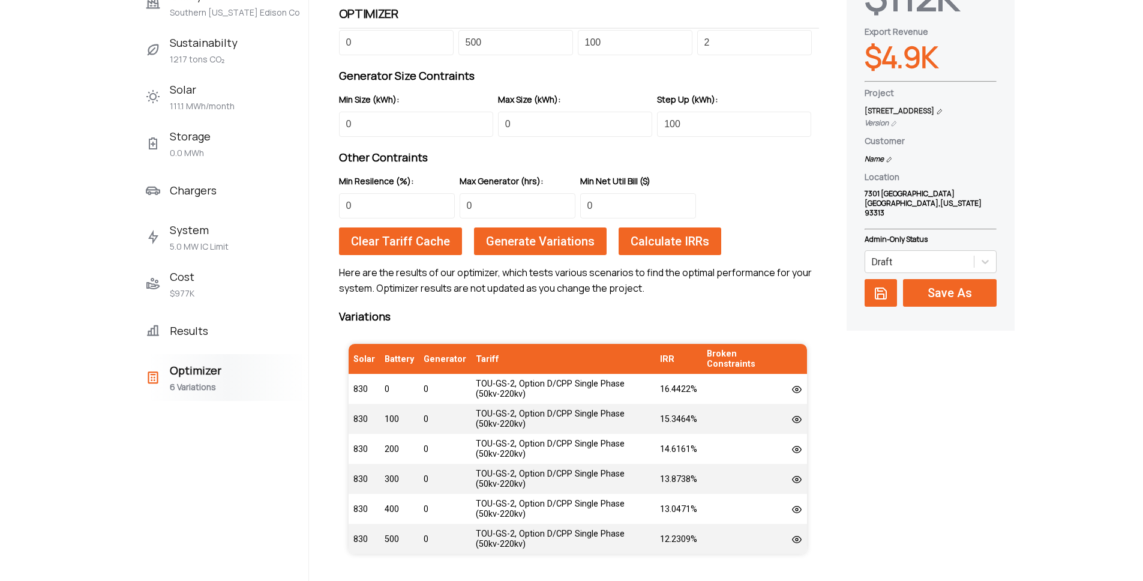
scroll to position [242, 0]
